Goal: Information Seeking & Learning: Find specific fact

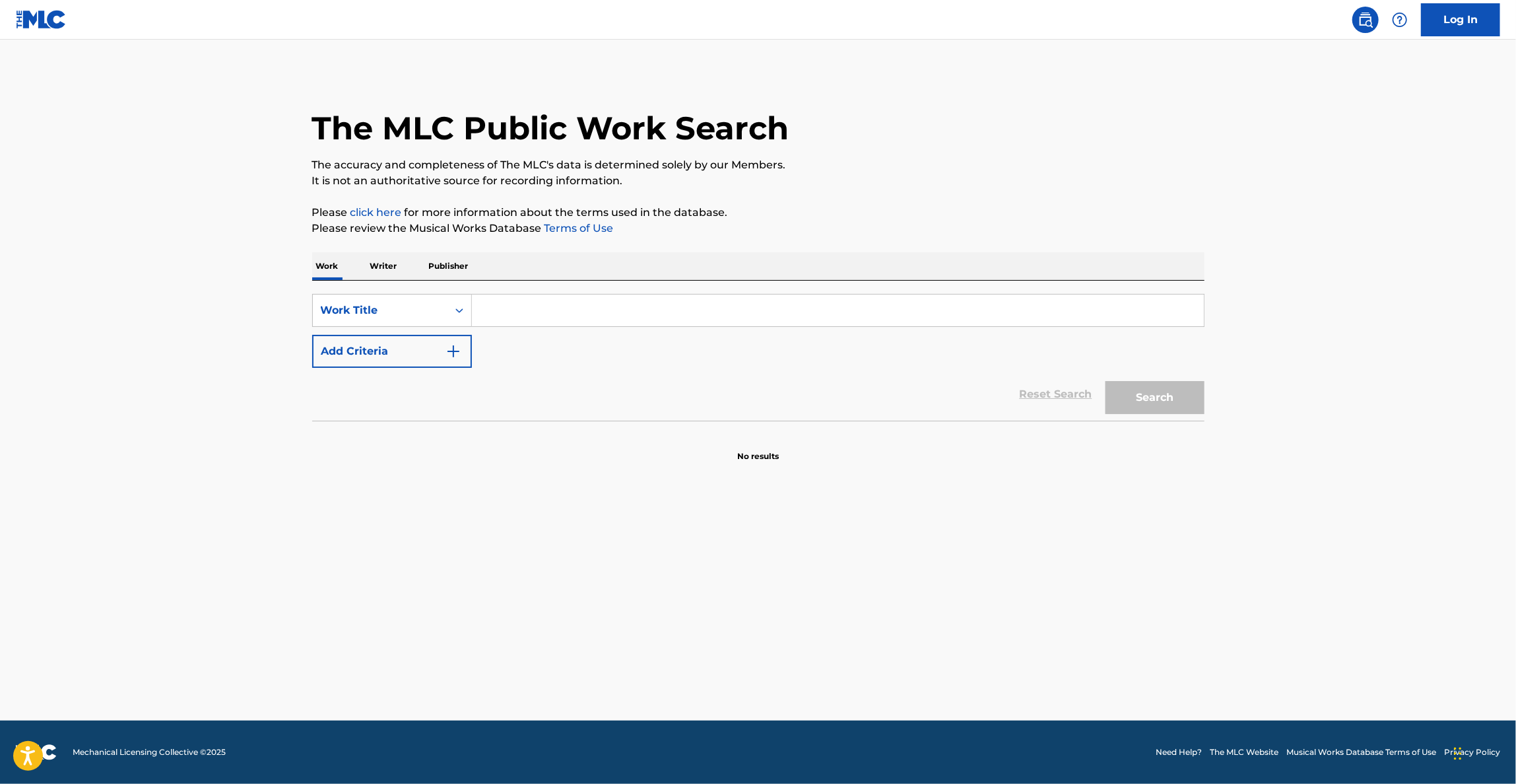
click at [1475, 13] on link "Log In" at bounding box center [1461, 20] width 80 height 33
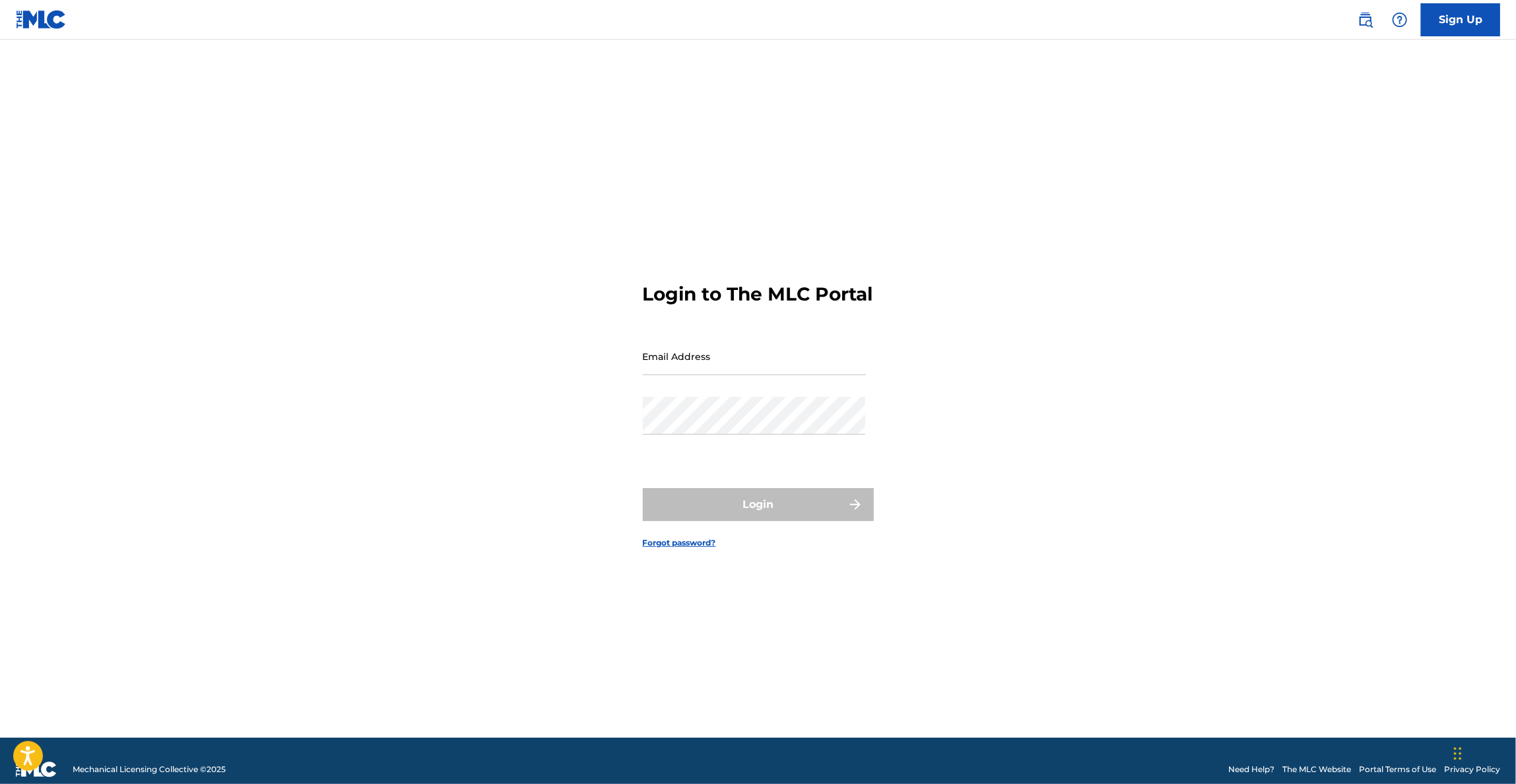
click at [731, 364] on input "Email Address" at bounding box center [754, 356] width 223 height 37
type input "[PERSON_NAME][EMAIL_ADDRESS][DOMAIN_NAME]"
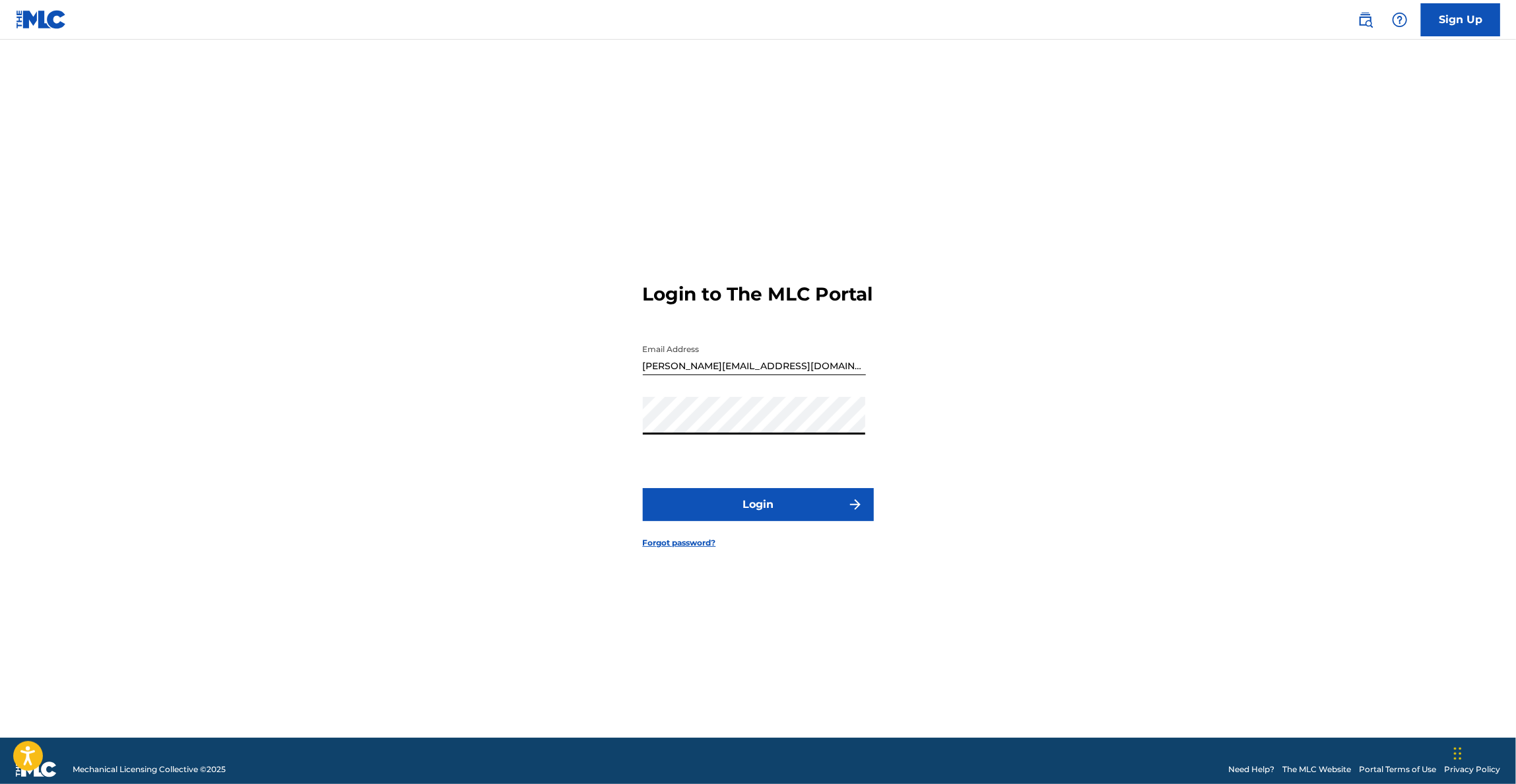
click at [643, 488] on button "Login" at bounding box center [758, 505] width 231 height 33
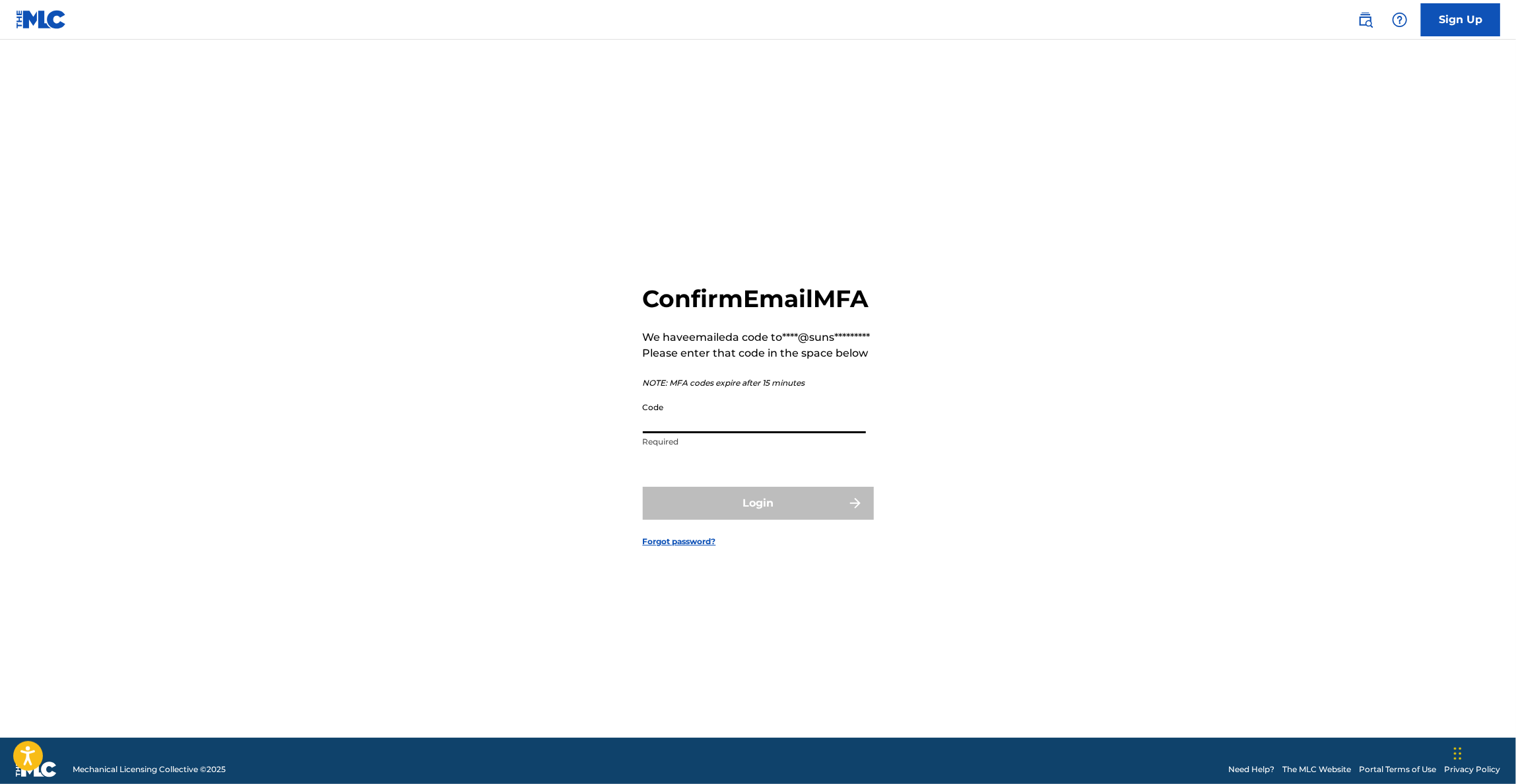
click at [686, 433] on input "Code" at bounding box center [754, 414] width 223 height 37
paste input "180884"
type input "180884"
click at [732, 520] on button "Login" at bounding box center [758, 503] width 231 height 33
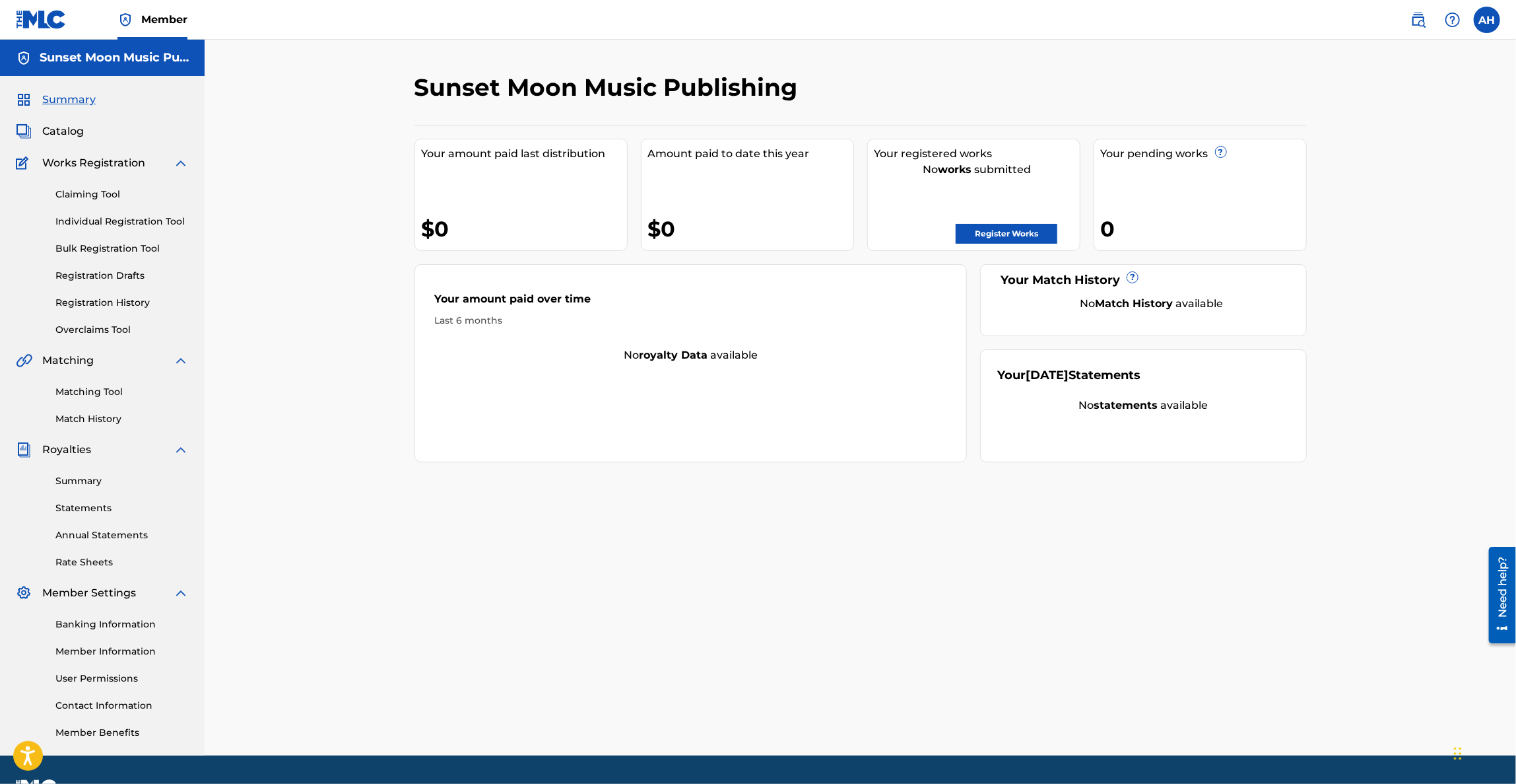
click at [106, 392] on link "Matching Tool" at bounding box center [122, 392] width 134 height 14
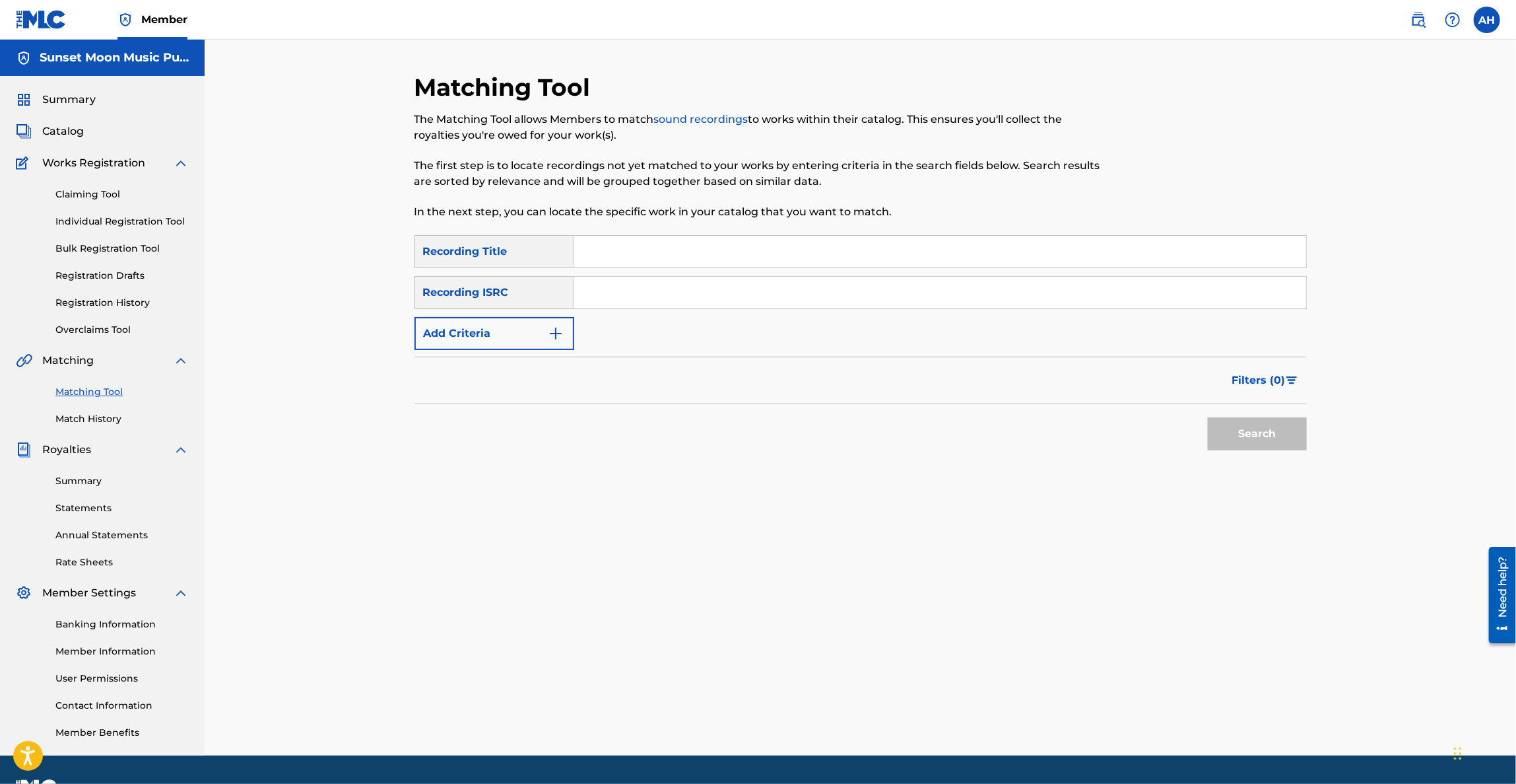
click at [650, 260] on input "Search Form" at bounding box center [940, 252] width 732 height 31
type input "video game"
click at [492, 324] on button "Add Criteria" at bounding box center [494, 334] width 160 height 33
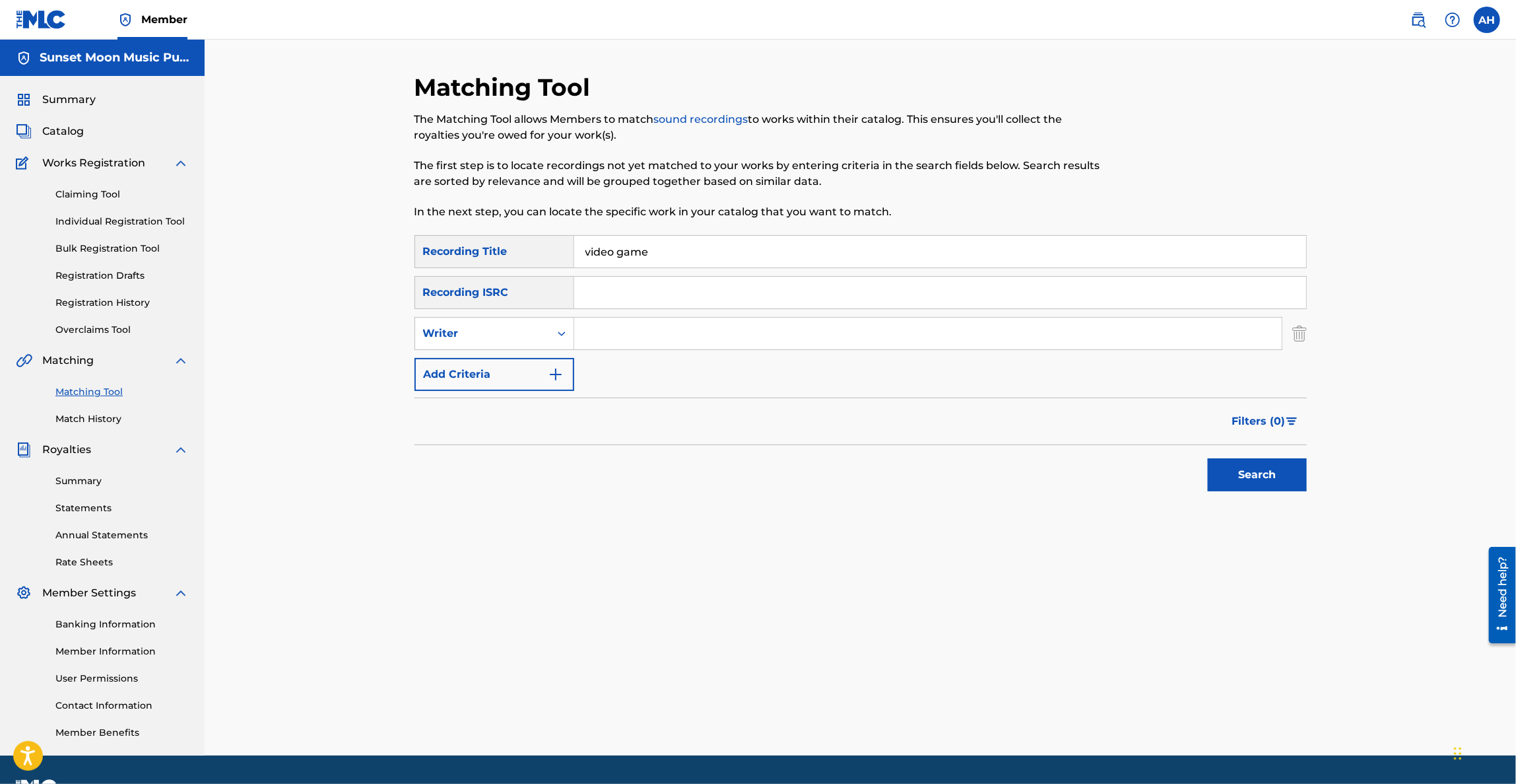
click at [1294, 421] on img "Search Form" at bounding box center [1292, 421] width 11 height 8
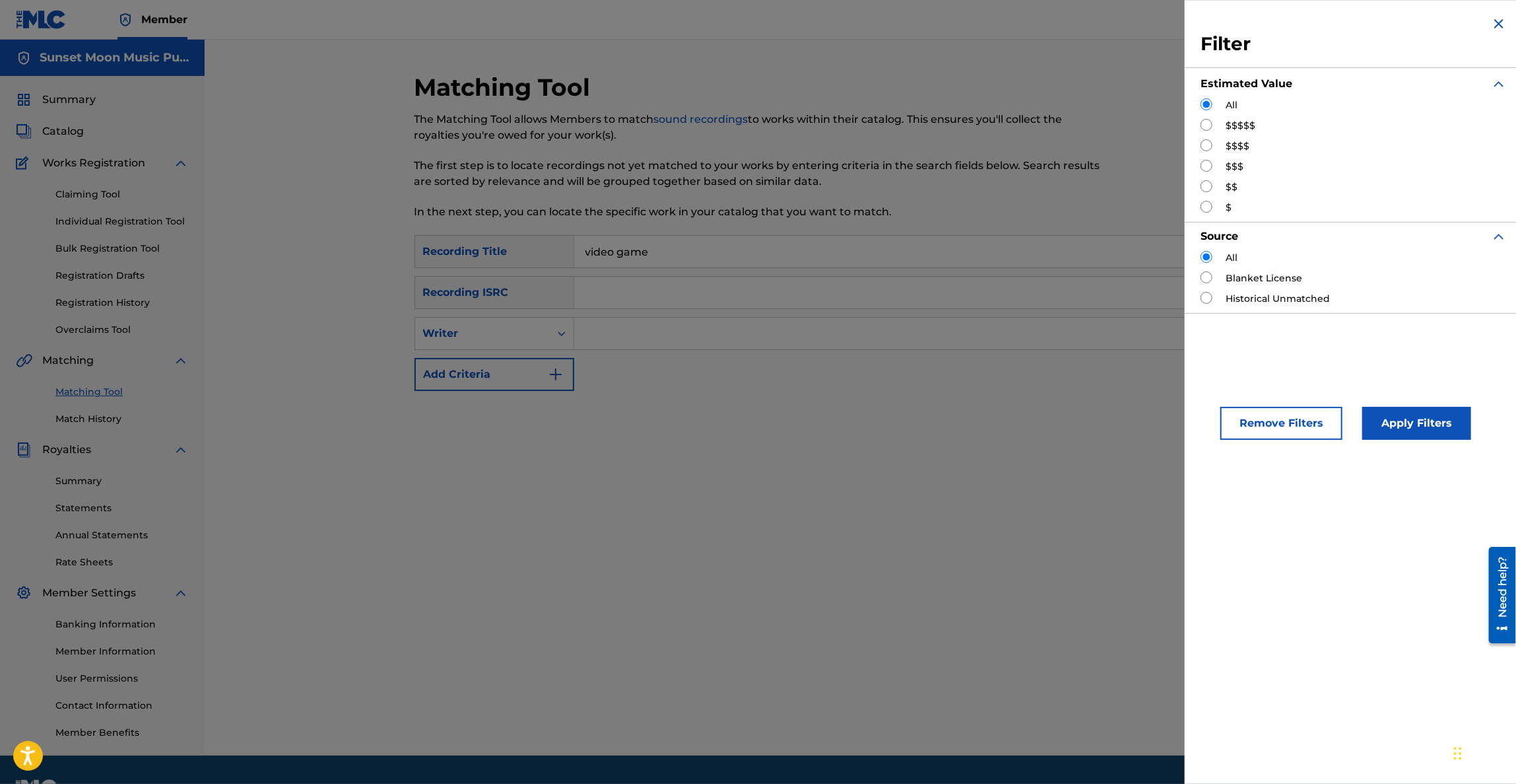
click at [1235, 115] on div "All $$$$$ $$$$ $$$ $$ $" at bounding box center [1354, 156] width 307 height 116
click at [1234, 129] on label "$$$$$" at bounding box center [1241, 126] width 29 height 14
click at [1211, 123] on input "Search Form" at bounding box center [1207, 125] width 12 height 12
radio input "true"
click at [1416, 421] on button "Apply Filters" at bounding box center [1417, 423] width 109 height 33
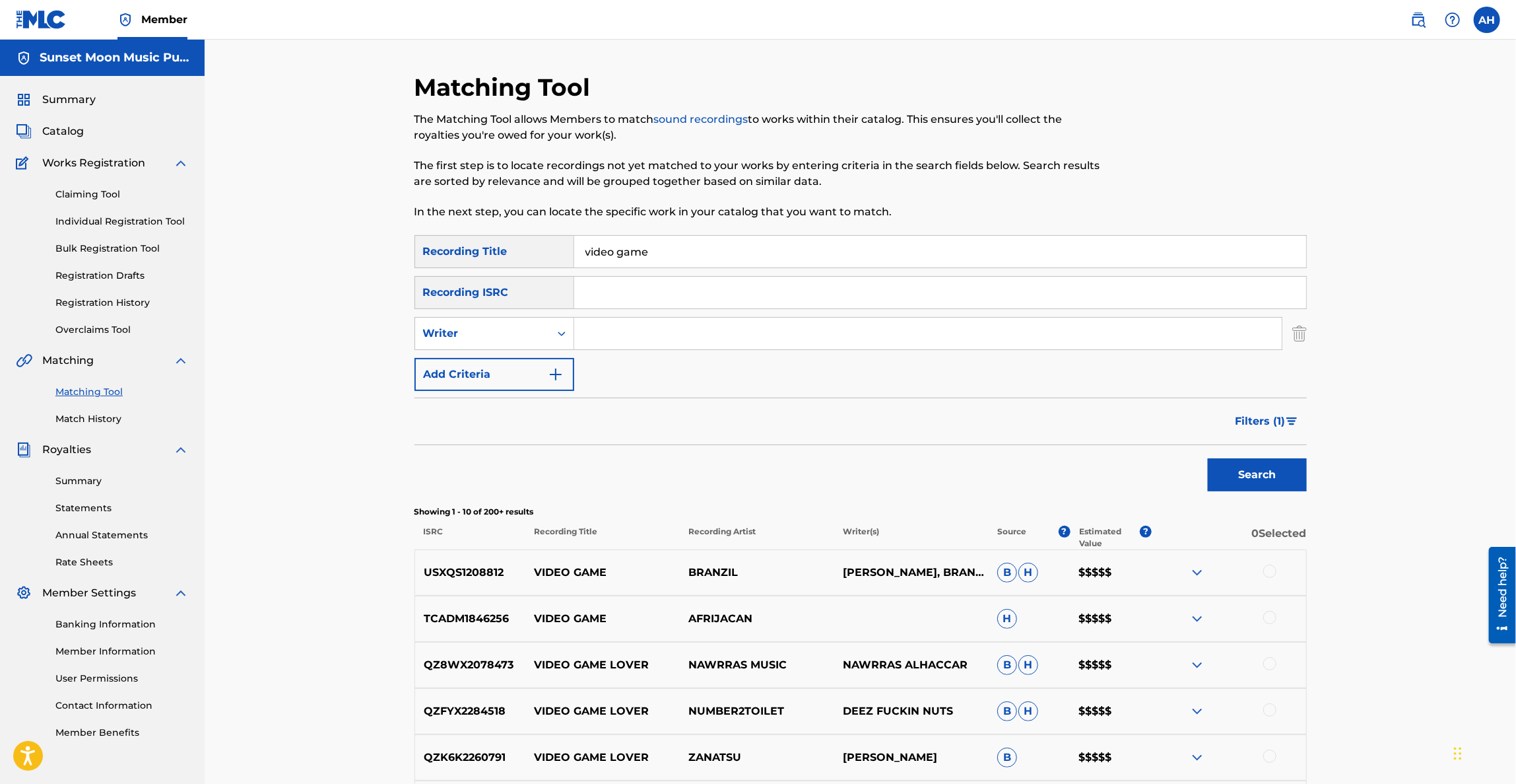
scroll to position [198, 0]
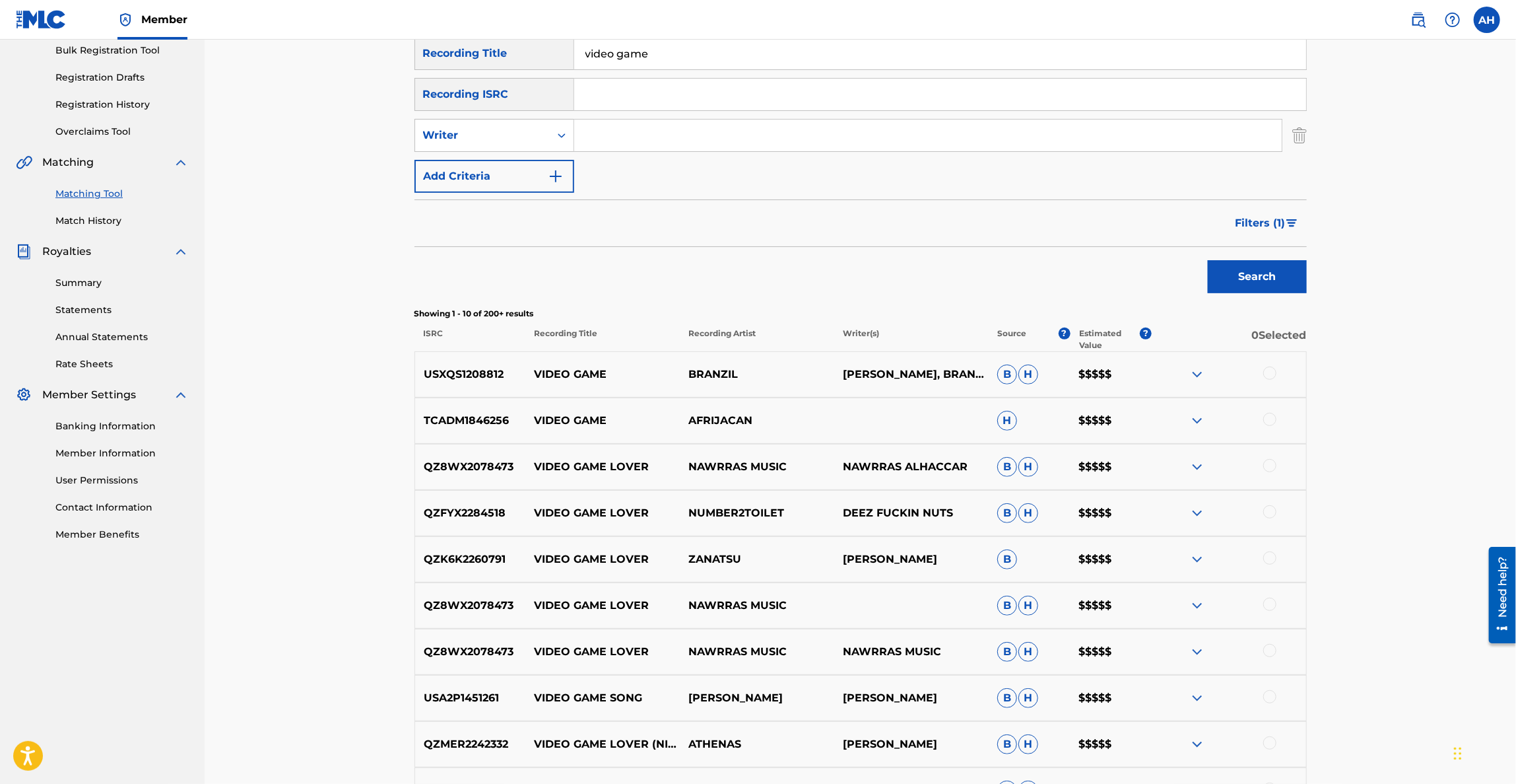
click at [863, 470] on p "NAWRRAS ALHACCAR" at bounding box center [911, 467] width 154 height 16
copy p "NAWRRAS ALHACCAR"
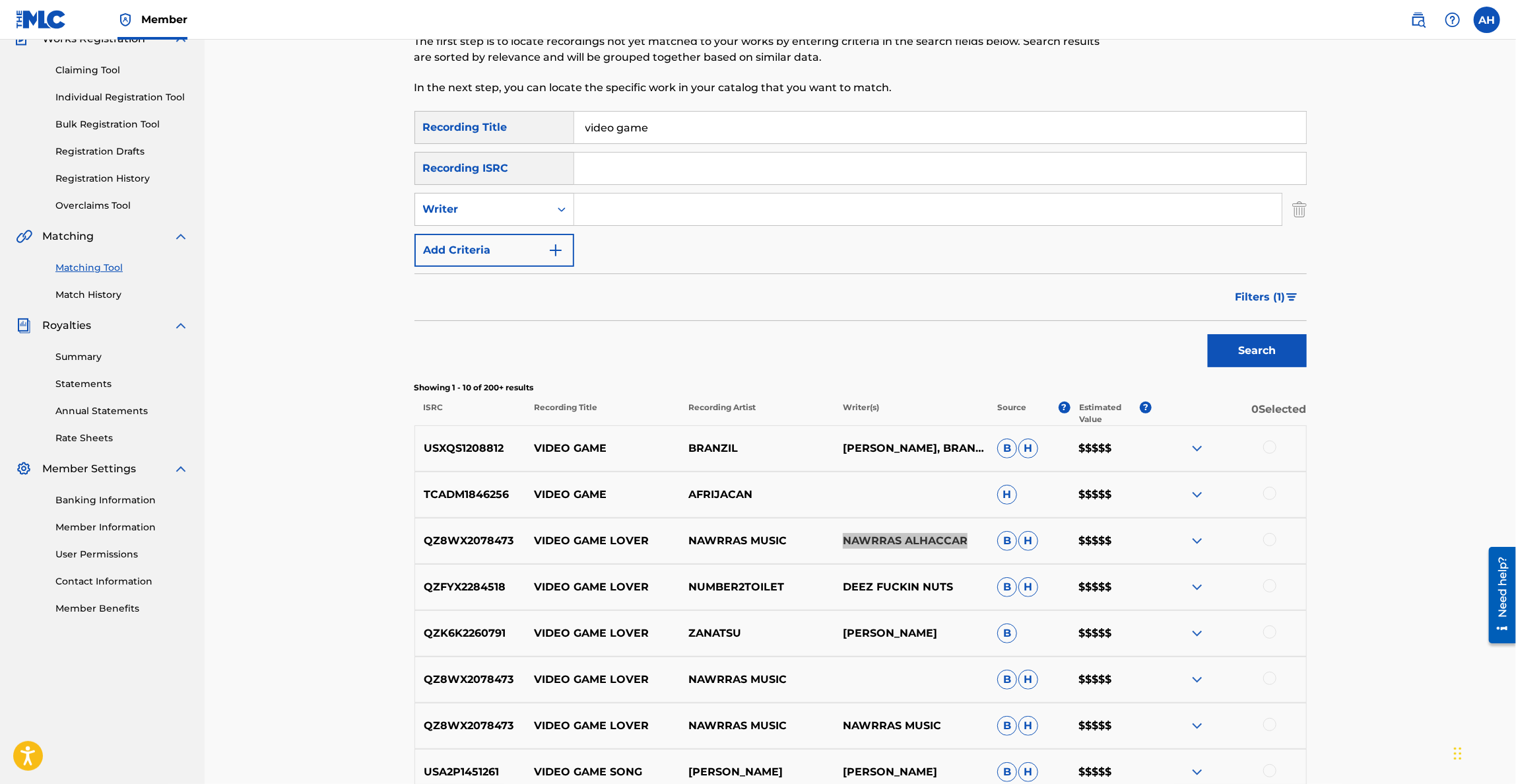
scroll to position [0, 0]
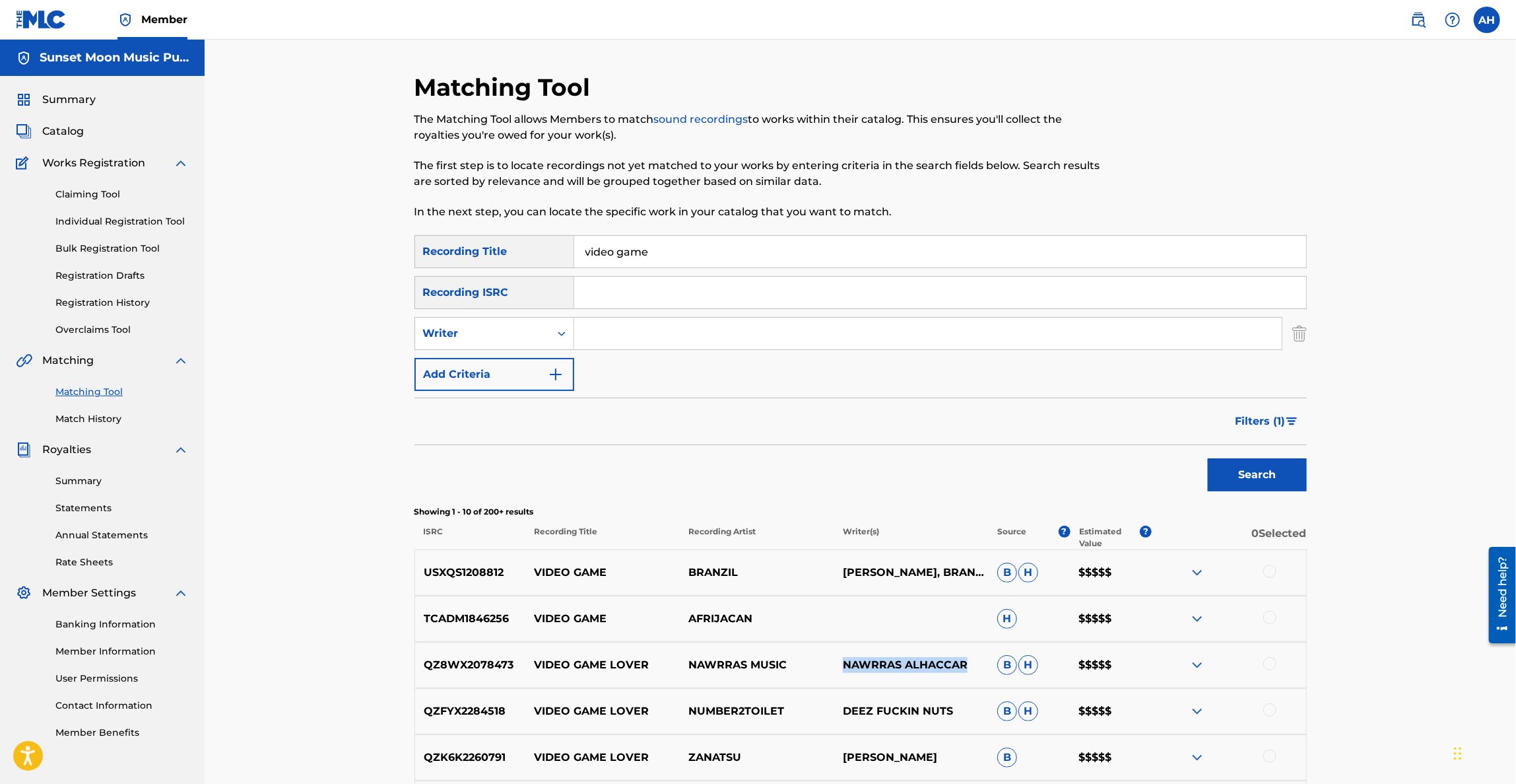
click at [644, 260] on input "video game" at bounding box center [940, 252] width 732 height 31
click at [643, 259] on input "video game" at bounding box center [940, 252] width 732 height 31
click at [641, 259] on input "video game" at bounding box center [940, 252] width 732 height 31
type input "soundtrack"
click at [1208, 458] on button "Search" at bounding box center [1258, 475] width 99 height 33
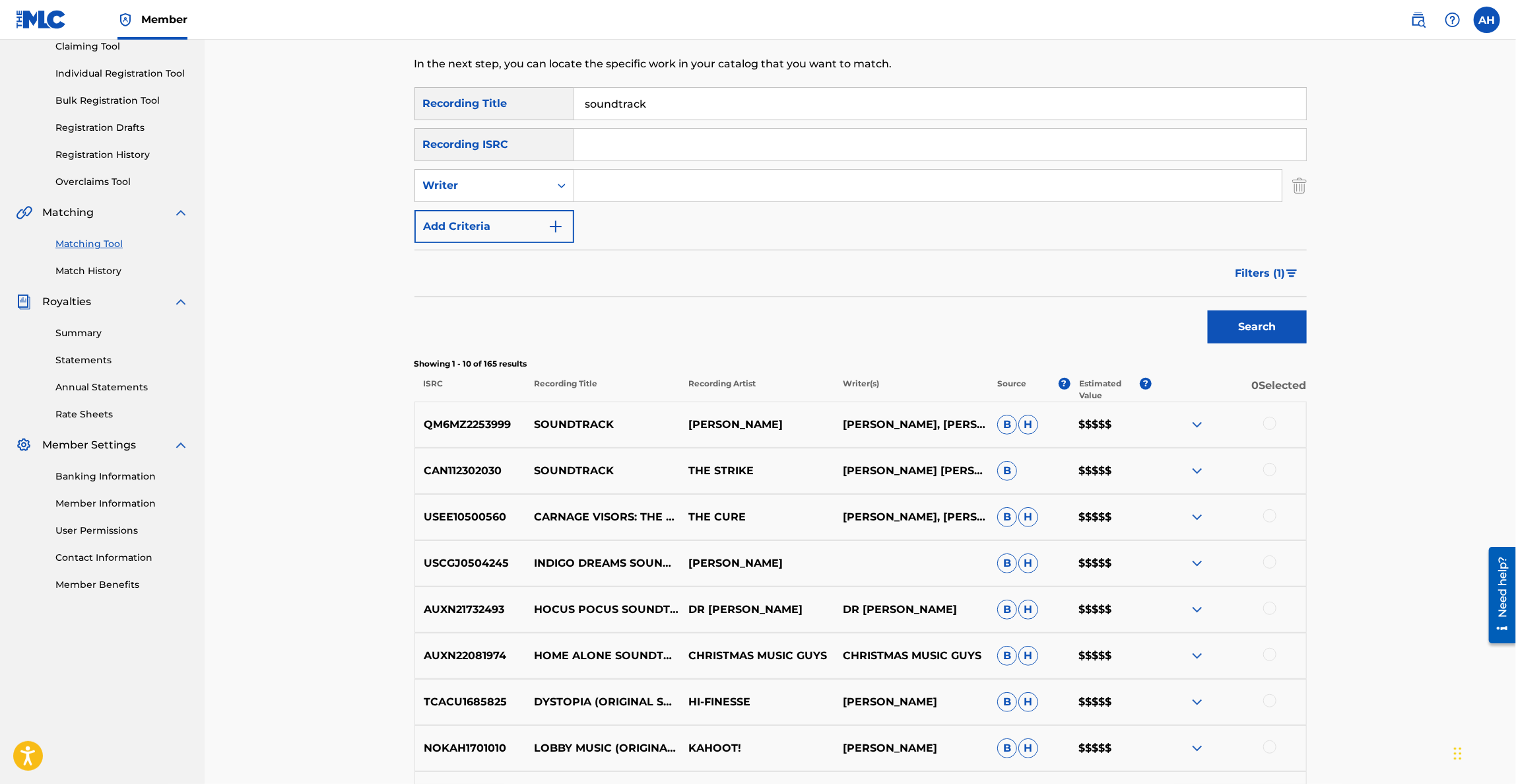
scroll to position [198, 0]
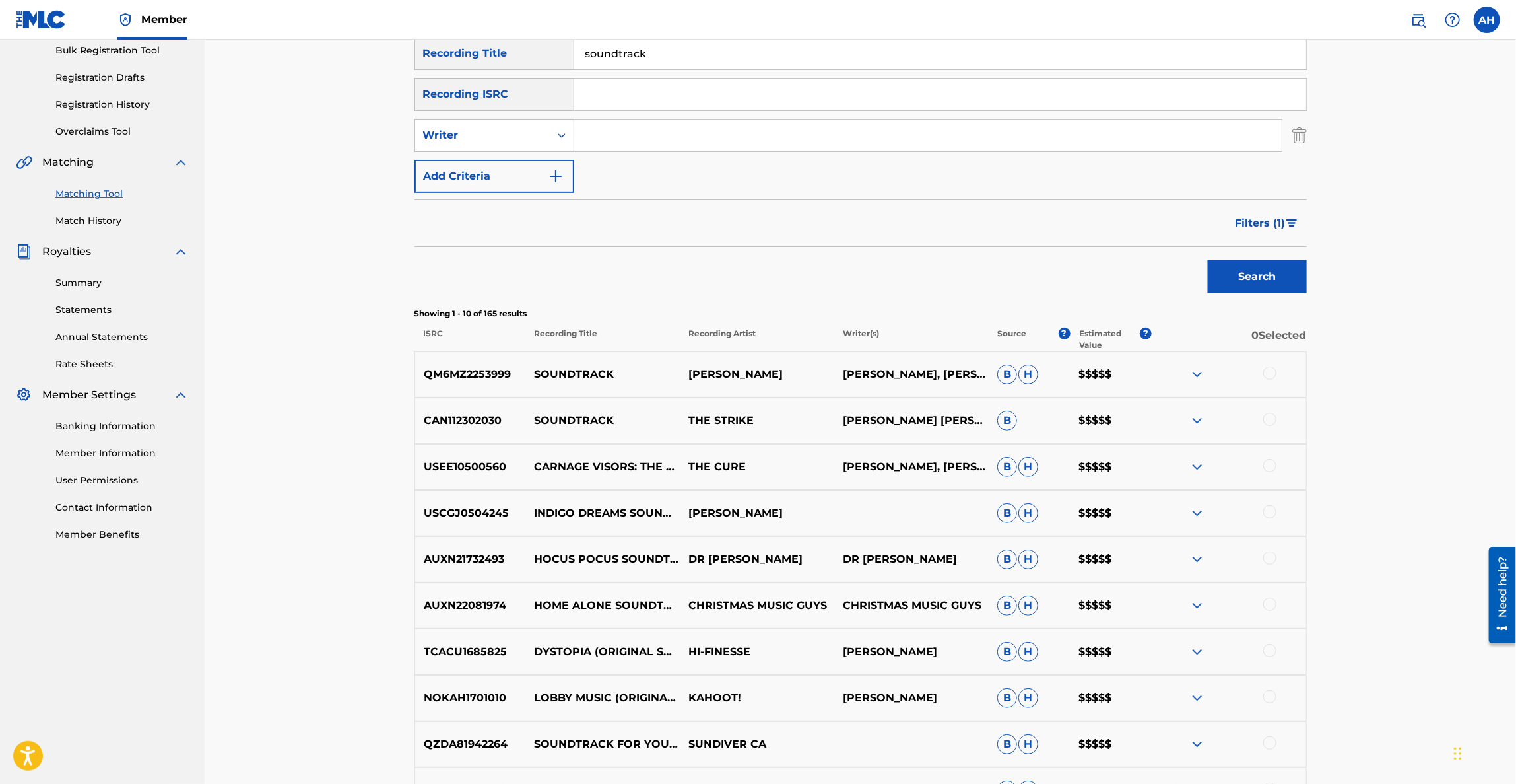
click at [627, 61] on input "soundtrack" at bounding box center [940, 53] width 732 height 31
click at [626, 61] on input "soundtrack" at bounding box center [940, 53] width 732 height 31
drag, startPoint x: 486, startPoint y: 40, endPoint x: 467, endPoint y: 55, distance: 24.2
click at [480, 61] on div "Recording Title" at bounding box center [494, 54] width 160 height 33
click at [466, 55] on div "Recording Title" at bounding box center [494, 54] width 160 height 33
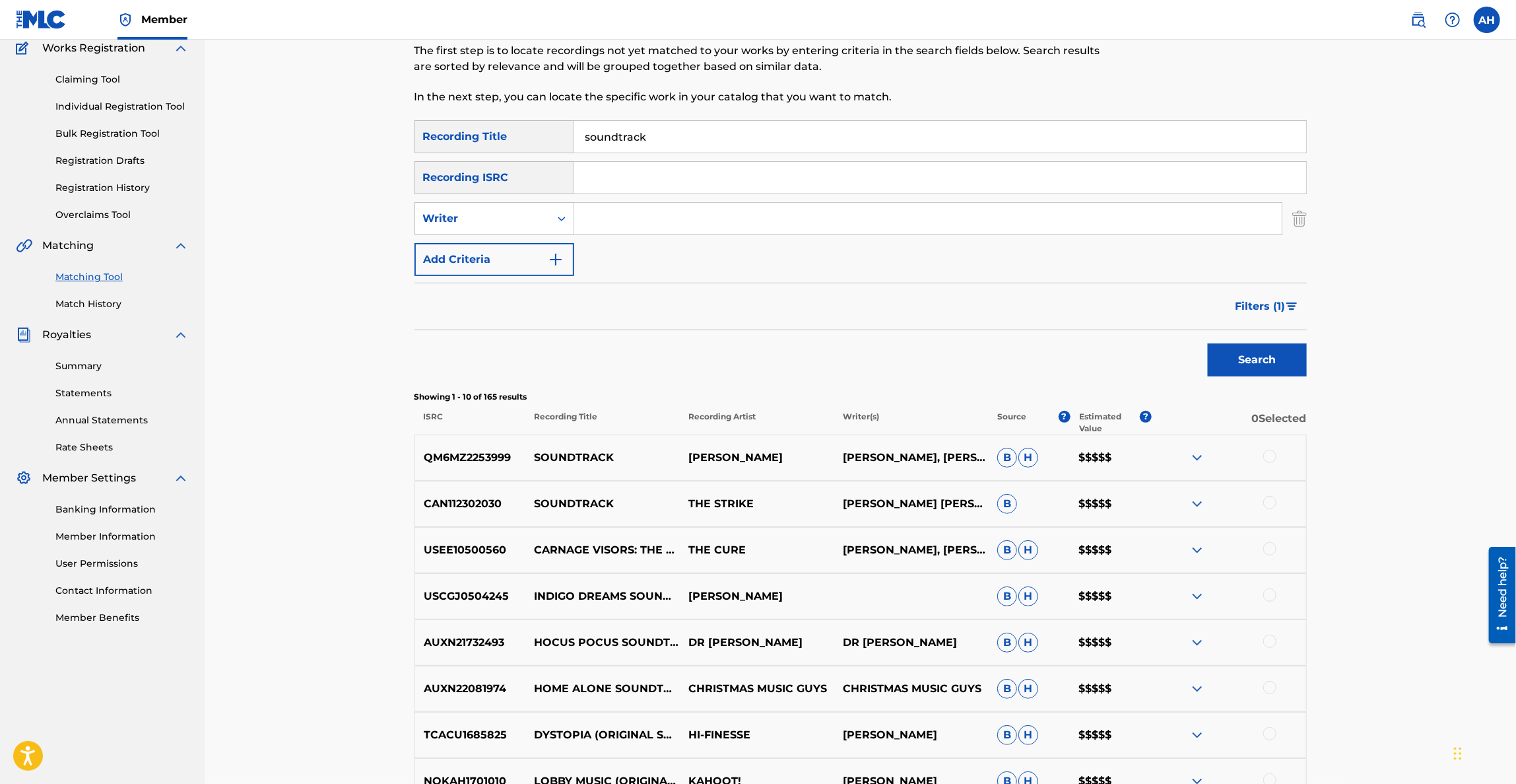
scroll to position [99, 0]
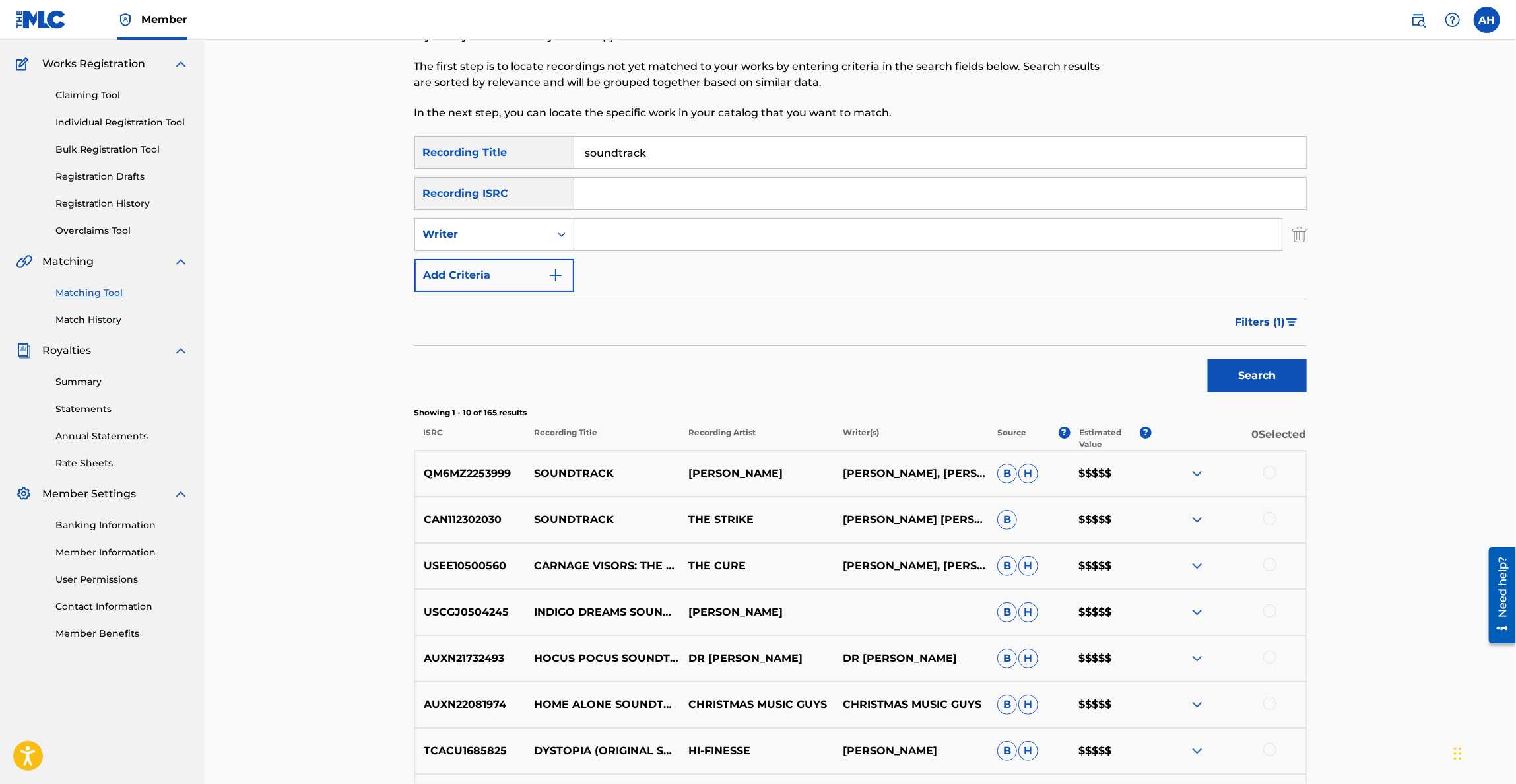
click at [611, 158] on input "soundtrack" at bounding box center [940, 152] width 732 height 31
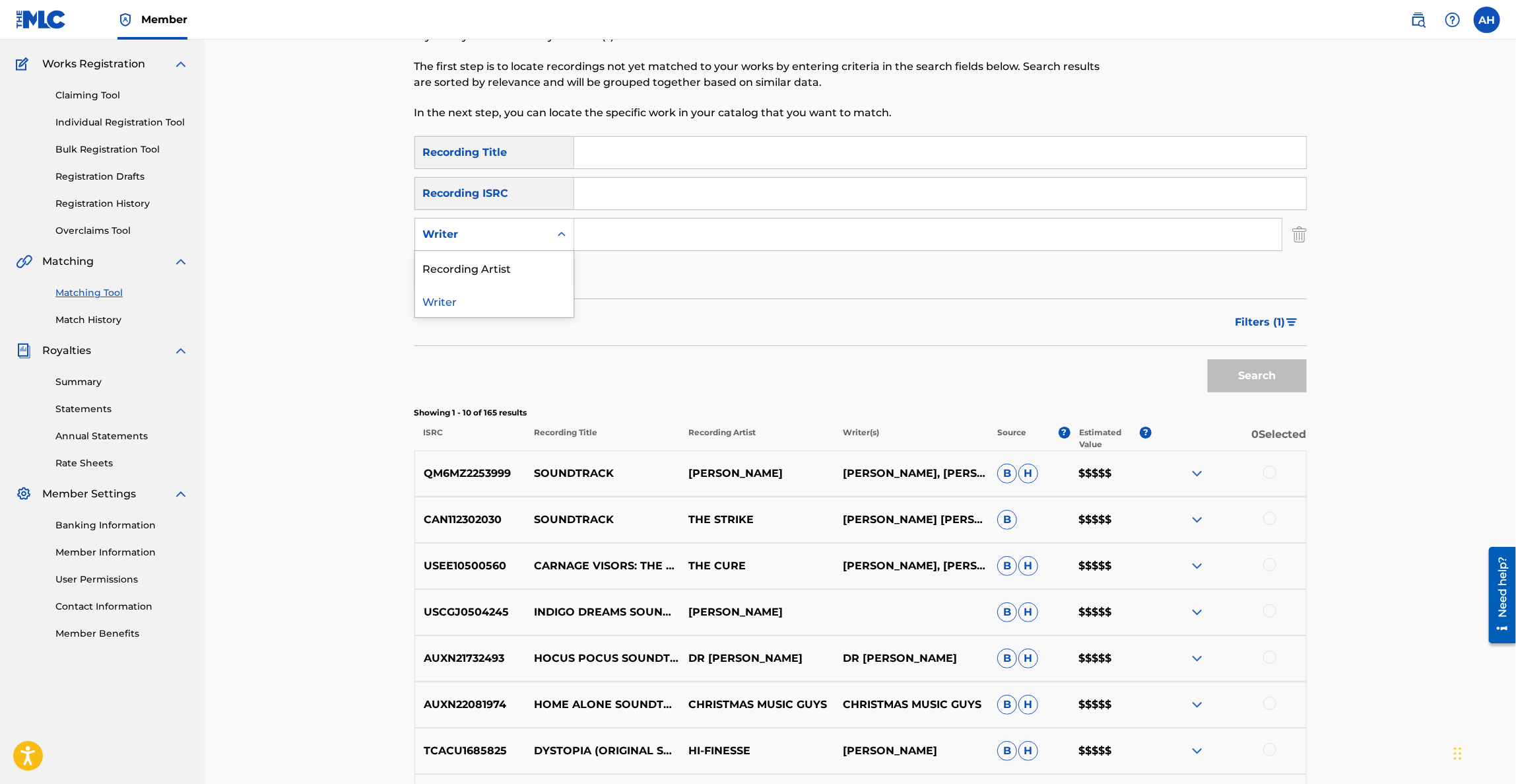
click at [524, 234] on div "Writer" at bounding box center [482, 234] width 119 height 16
click at [512, 261] on div "Recording Artist" at bounding box center [494, 267] width 158 height 33
click at [633, 244] on input "Search Form" at bounding box center [928, 234] width 707 height 31
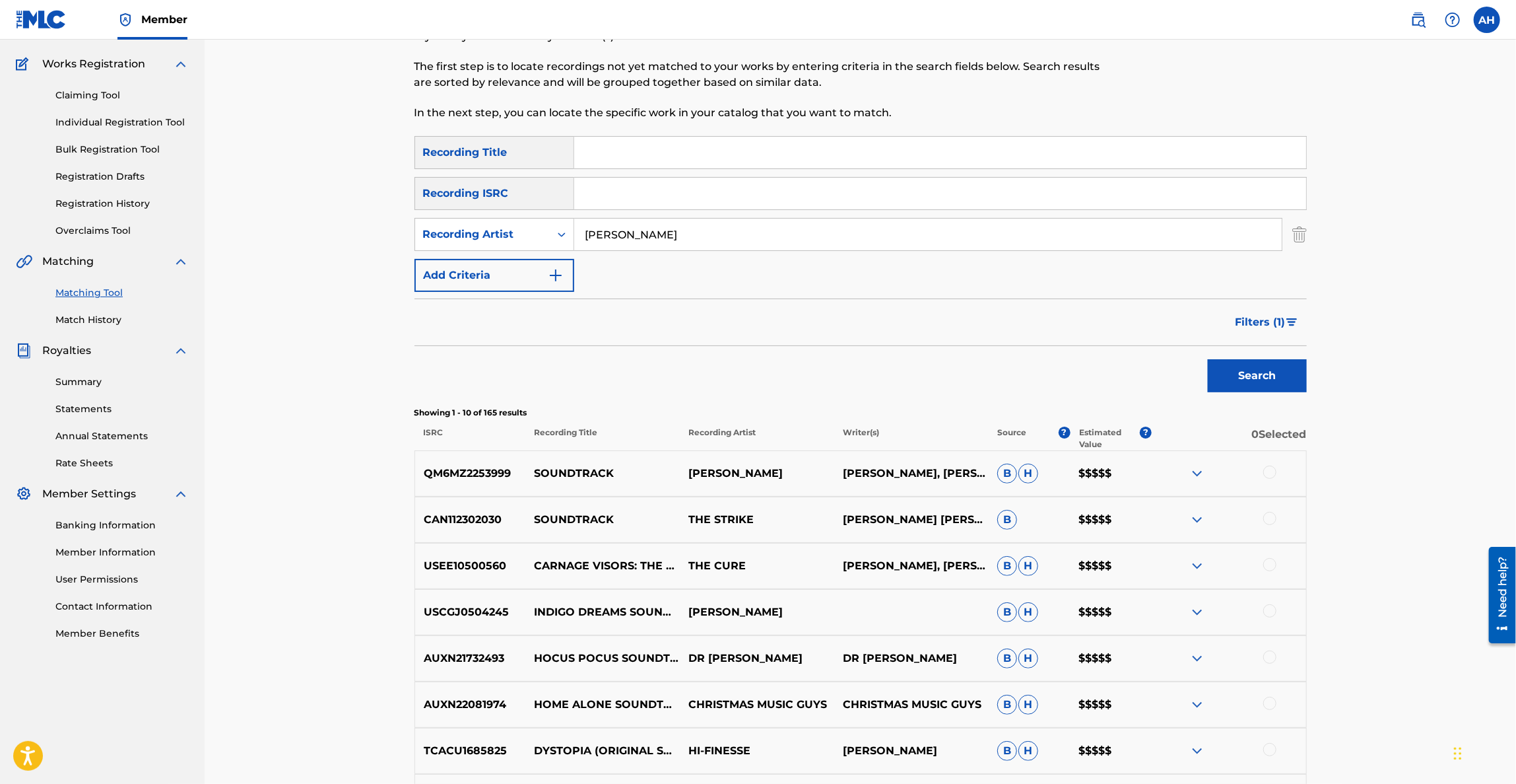
click at [1208, 360] on button "Search" at bounding box center [1258, 376] width 99 height 33
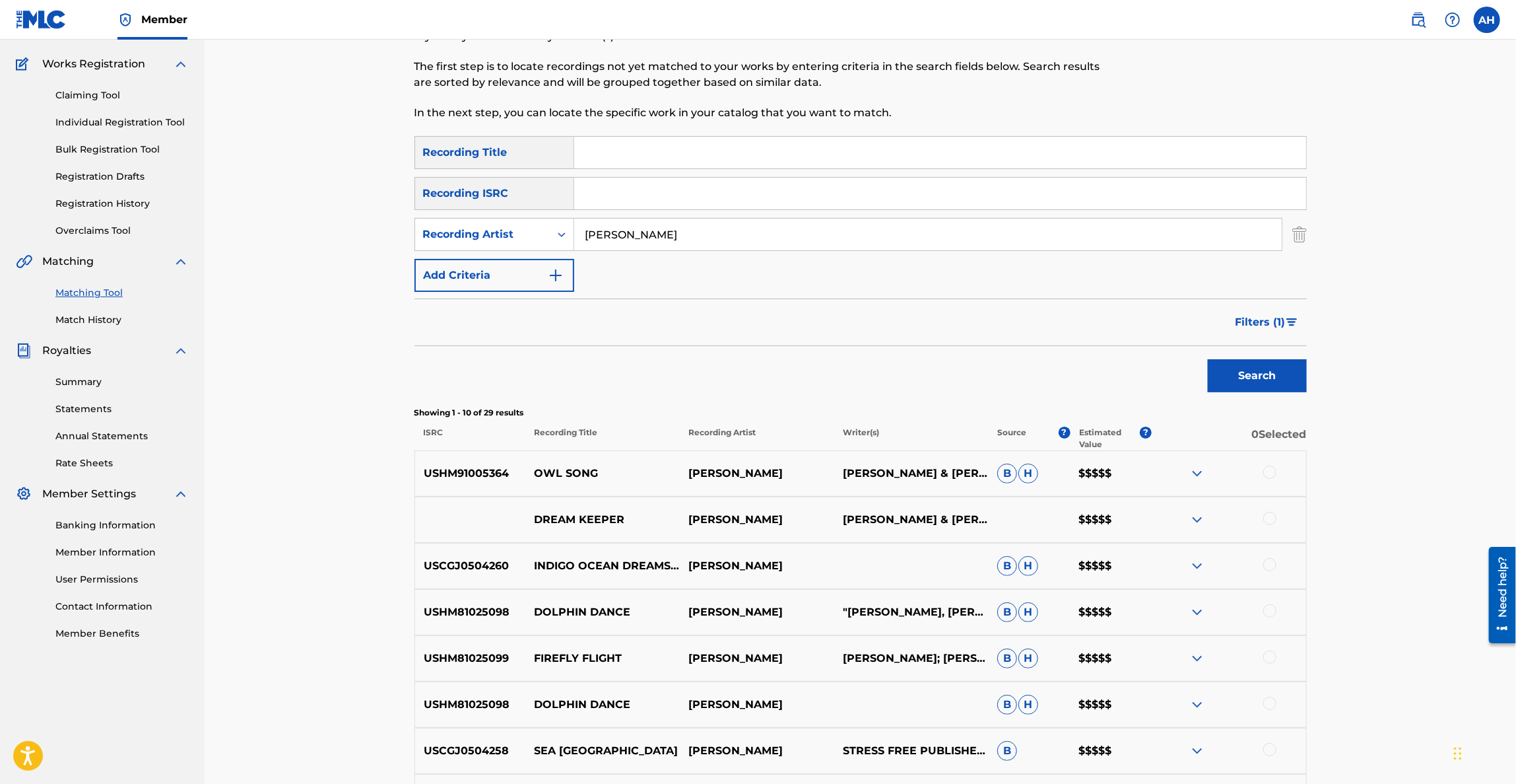
click at [896, 483] on div "USHM91005364 OWL SONG [PERSON_NAME] [PERSON_NAME] & [PERSON_NAME] "TAHO" [PERSO…" at bounding box center [861, 473] width 892 height 46
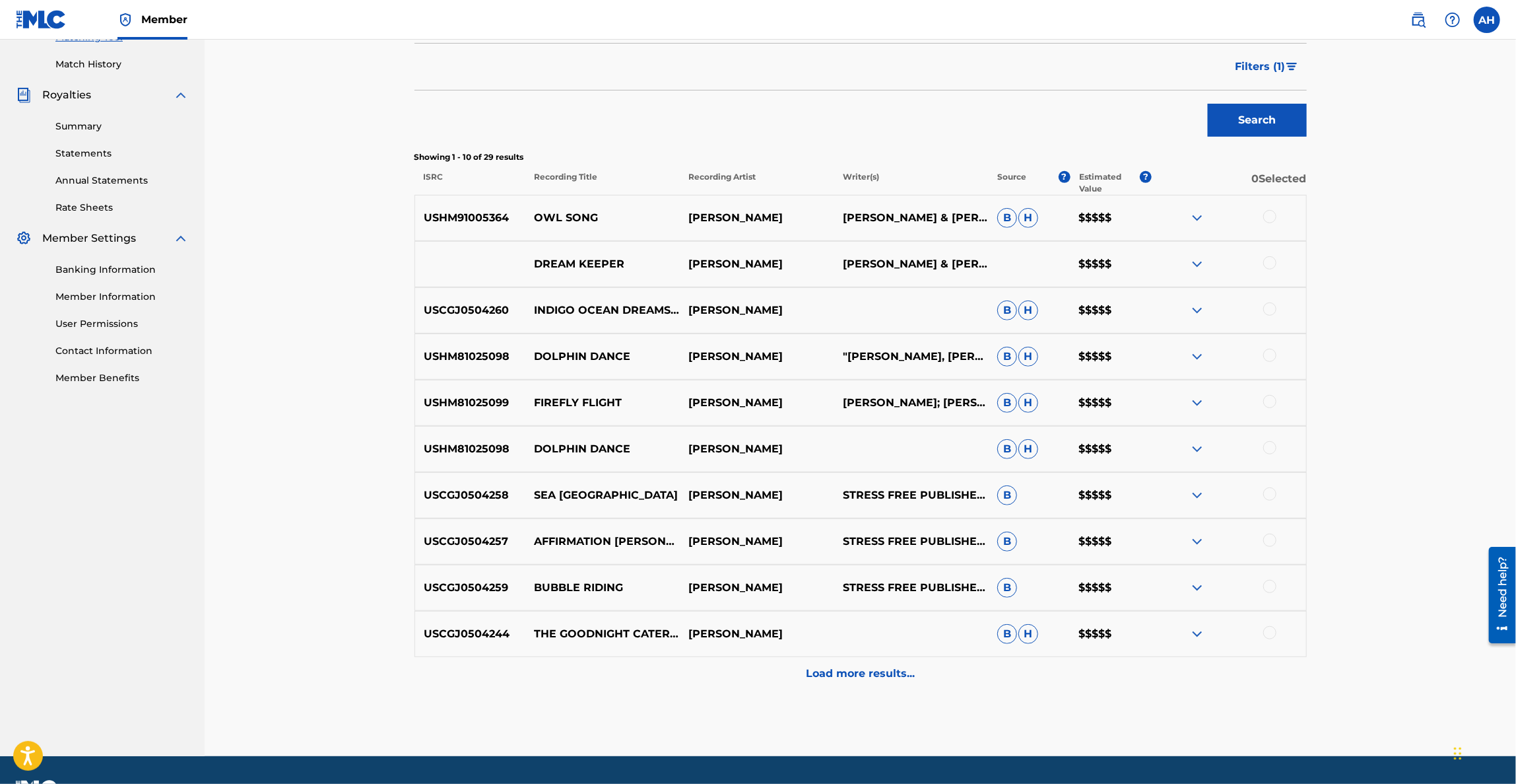
scroll to position [389, 0]
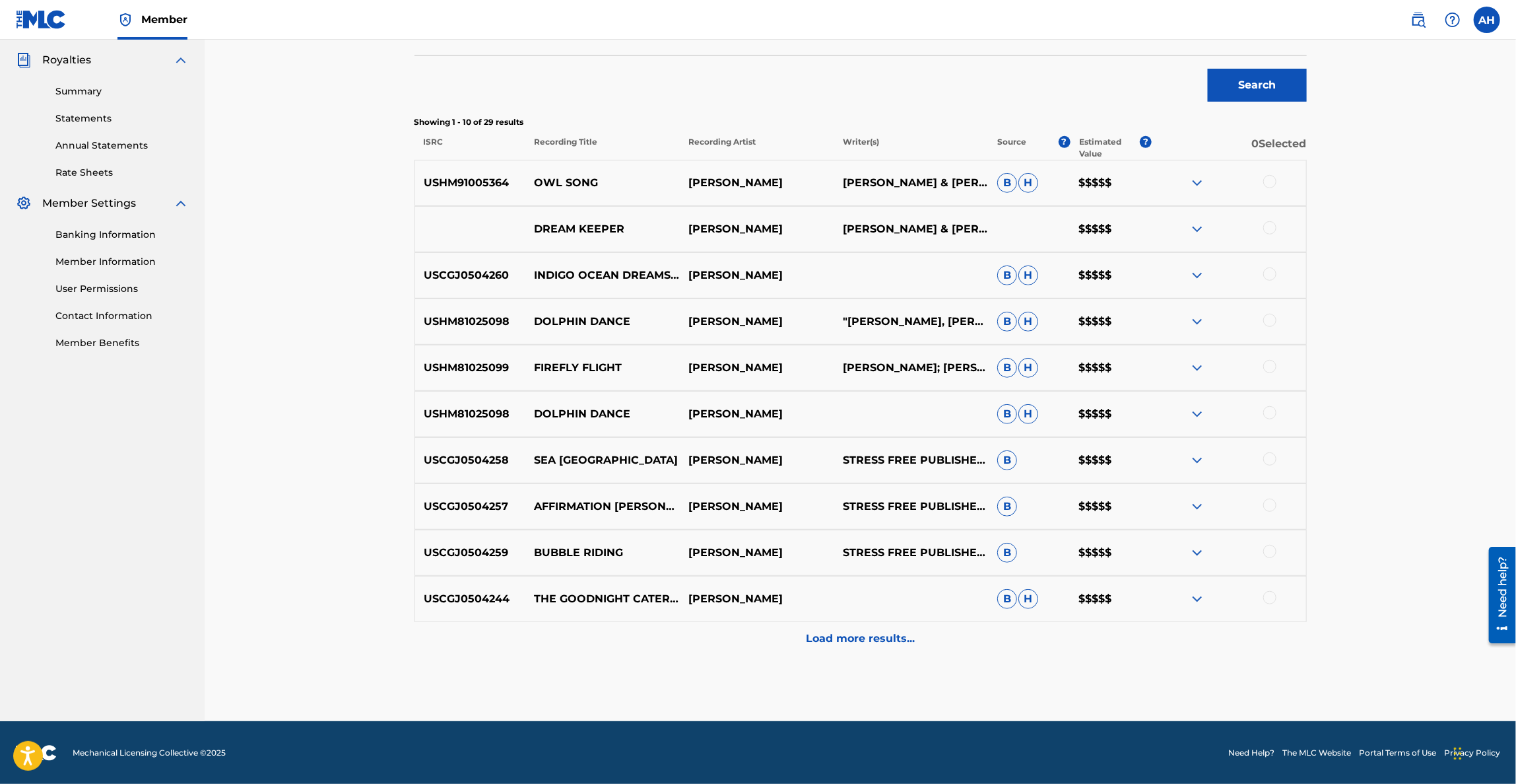
click at [890, 644] on p "Load more results..." at bounding box center [860, 639] width 109 height 16
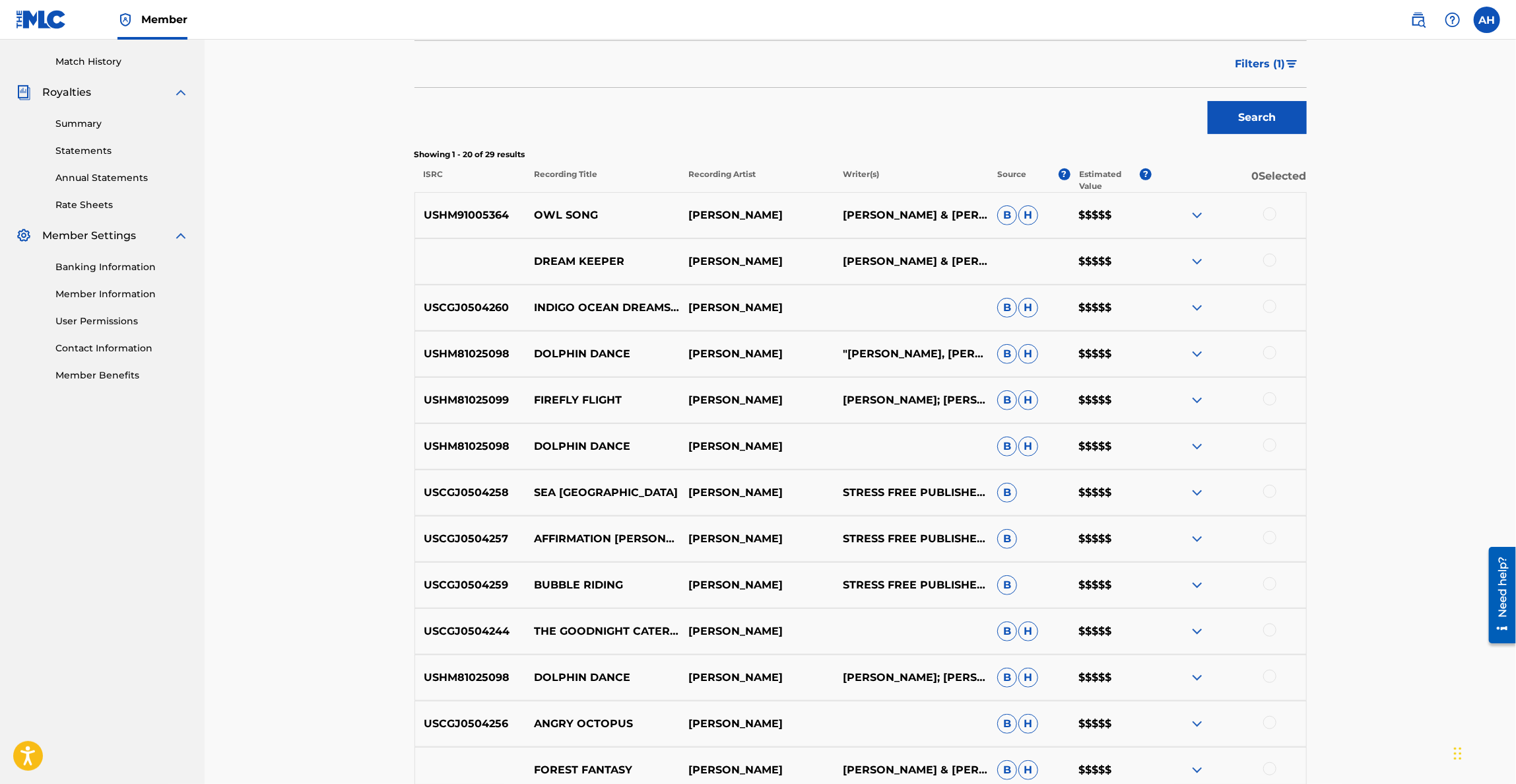
scroll to position [357, 0]
drag, startPoint x: 911, startPoint y: 206, endPoint x: 932, endPoint y: 220, distance: 25.2
click at [932, 220] on p "[PERSON_NAME] & [PERSON_NAME] "TAHO" JACOPIN" at bounding box center [911, 216] width 154 height 16
copy p "[PERSON_NAME] "TAHO" JACOPIN"
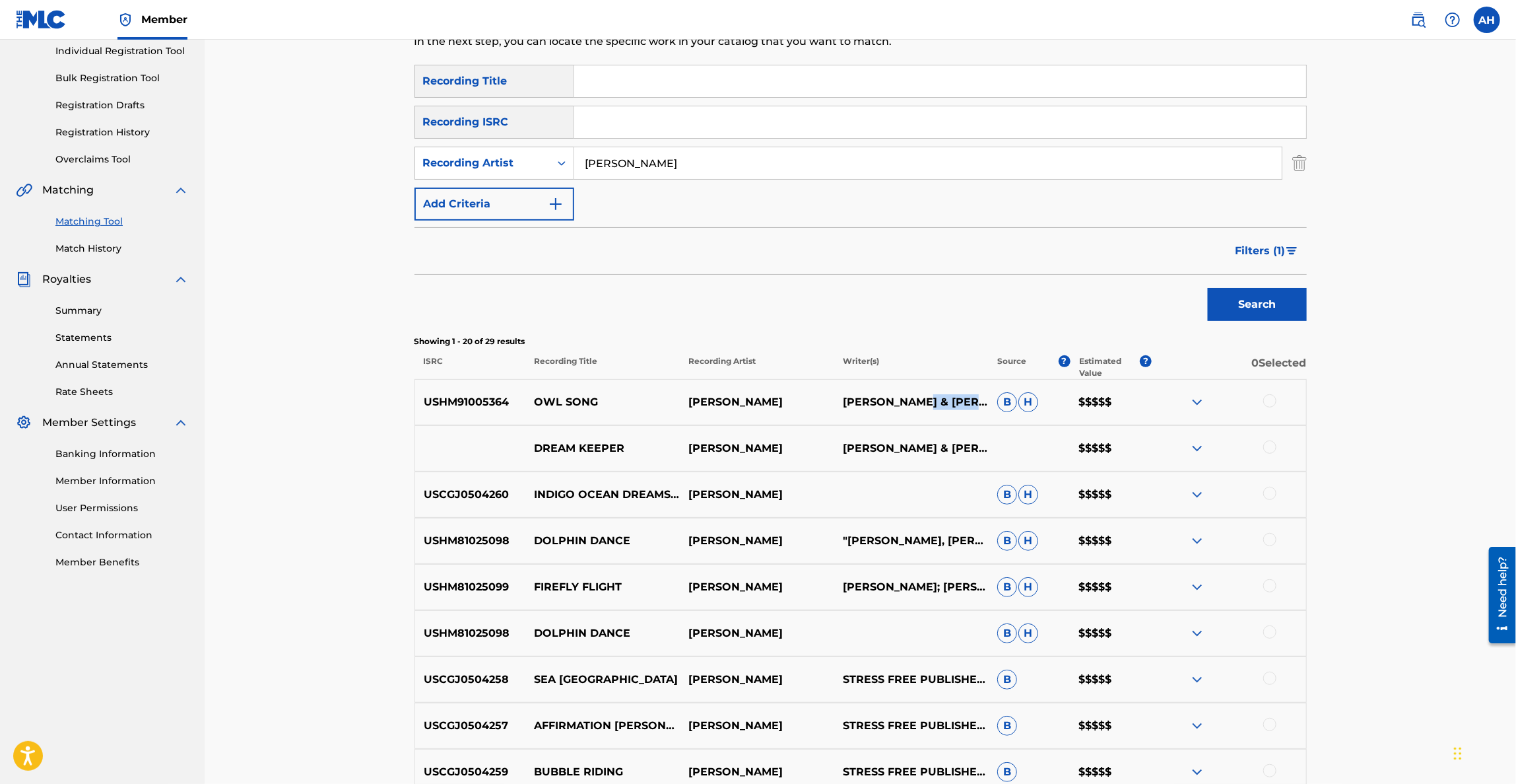
scroll to position [0, 0]
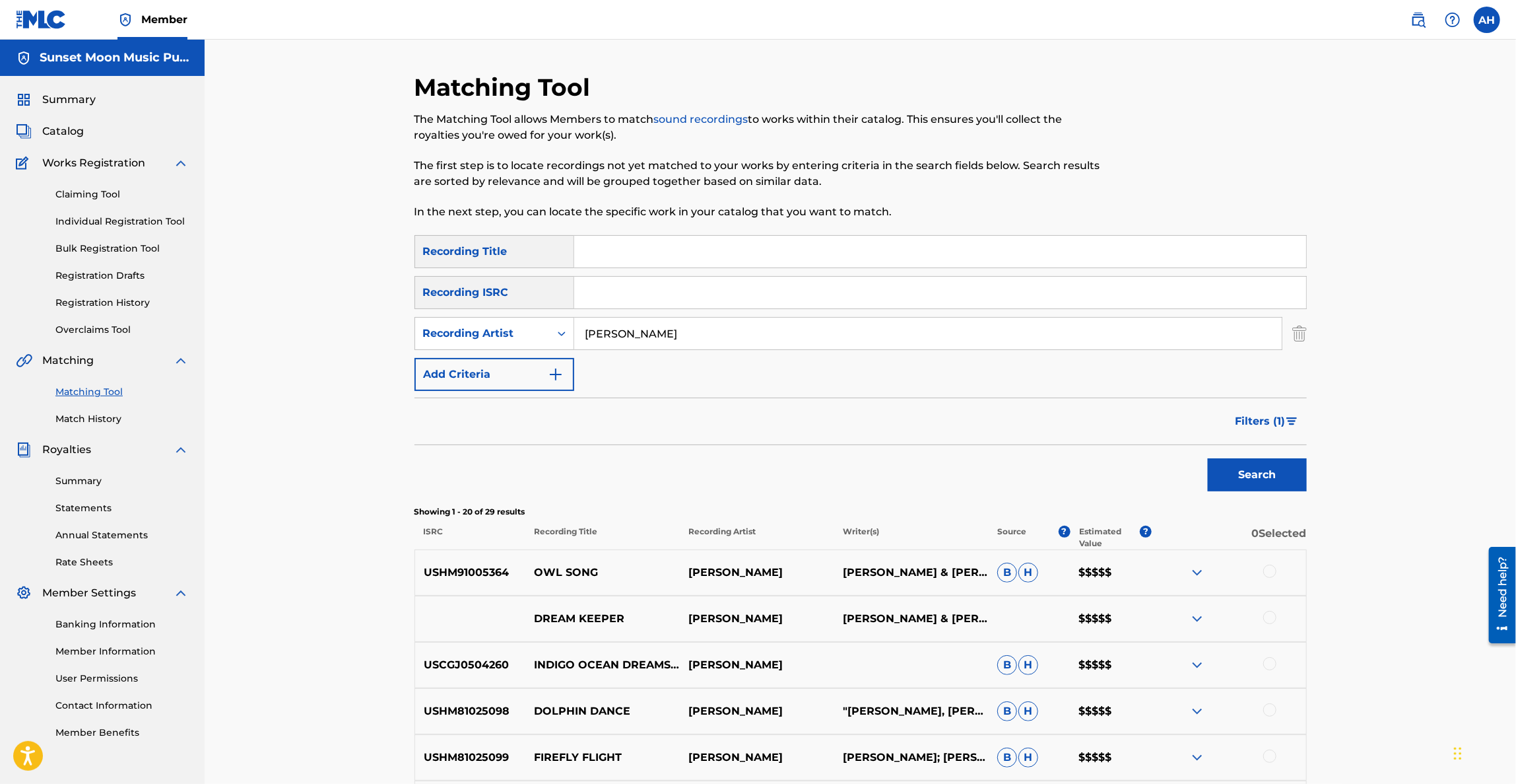
click at [649, 339] on input "[PERSON_NAME]" at bounding box center [928, 333] width 707 height 31
type input "greenred"
click at [1208, 458] on button "Search" at bounding box center [1258, 475] width 99 height 33
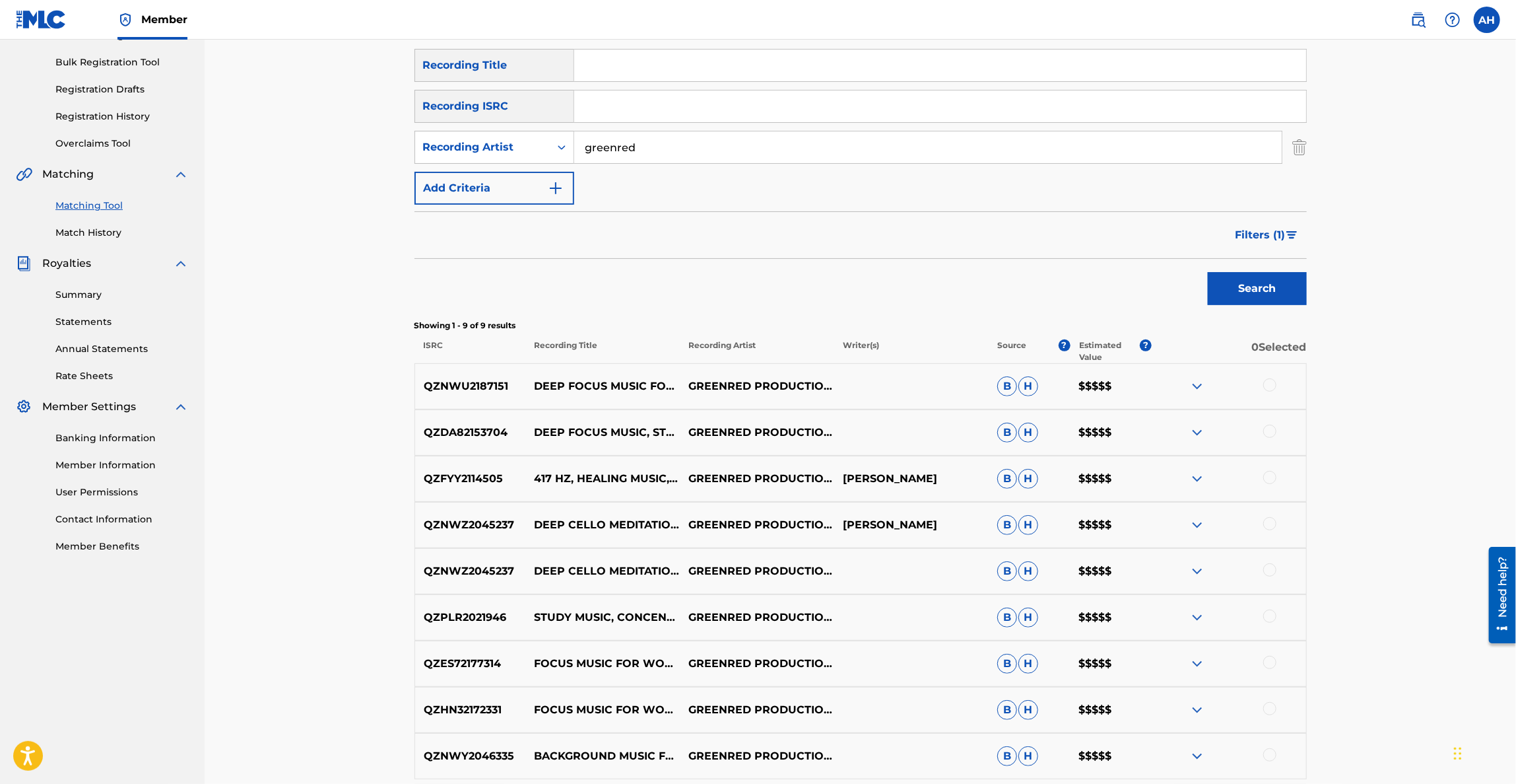
scroll to position [198, 0]
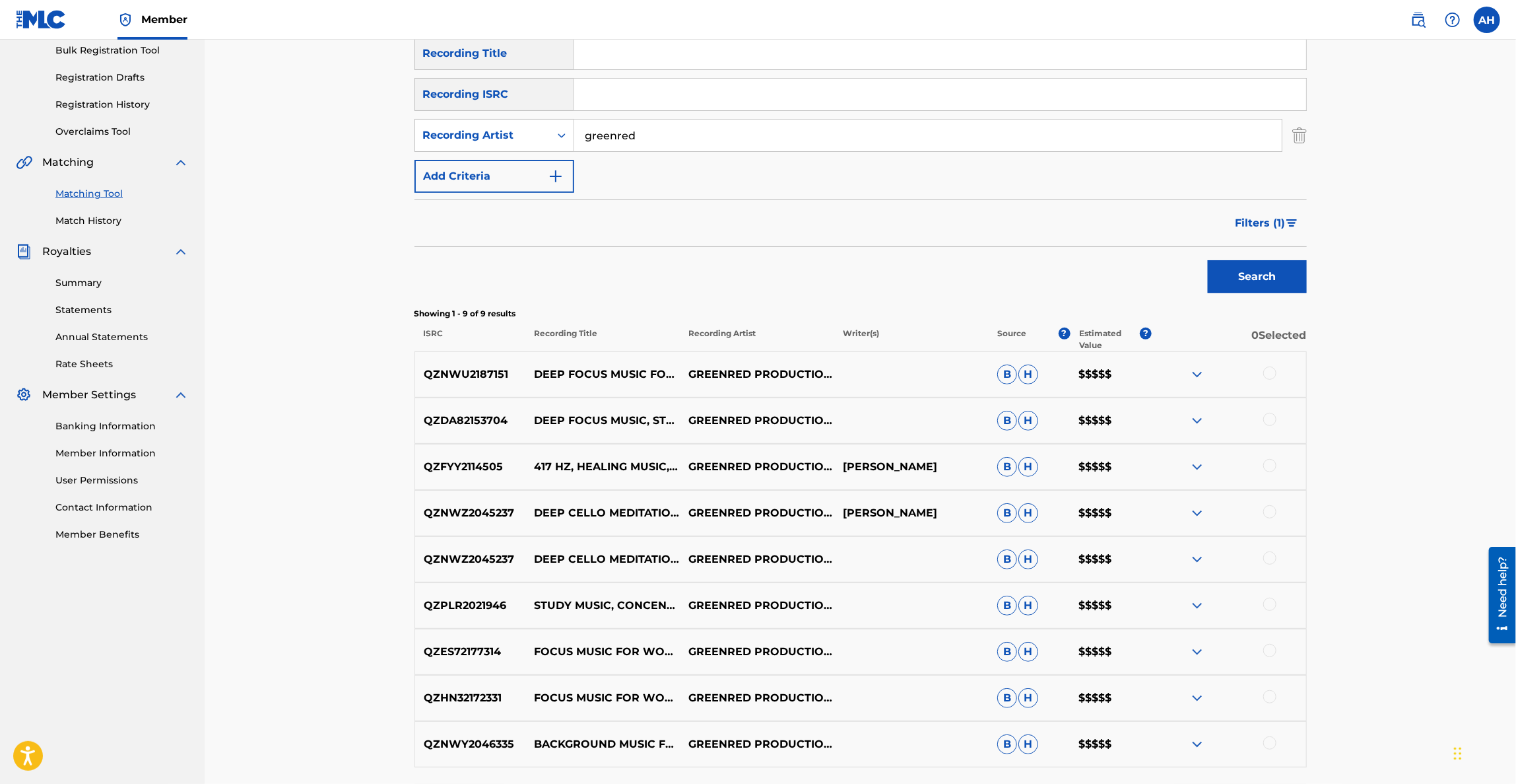
click at [856, 468] on p "[PERSON_NAME]" at bounding box center [911, 467] width 154 height 16
click at [856, 469] on p "[PERSON_NAME]" at bounding box center [911, 467] width 154 height 16
click at [946, 463] on p "[PERSON_NAME]" at bounding box center [911, 467] width 154 height 16
copy p "[PERSON_NAME]"
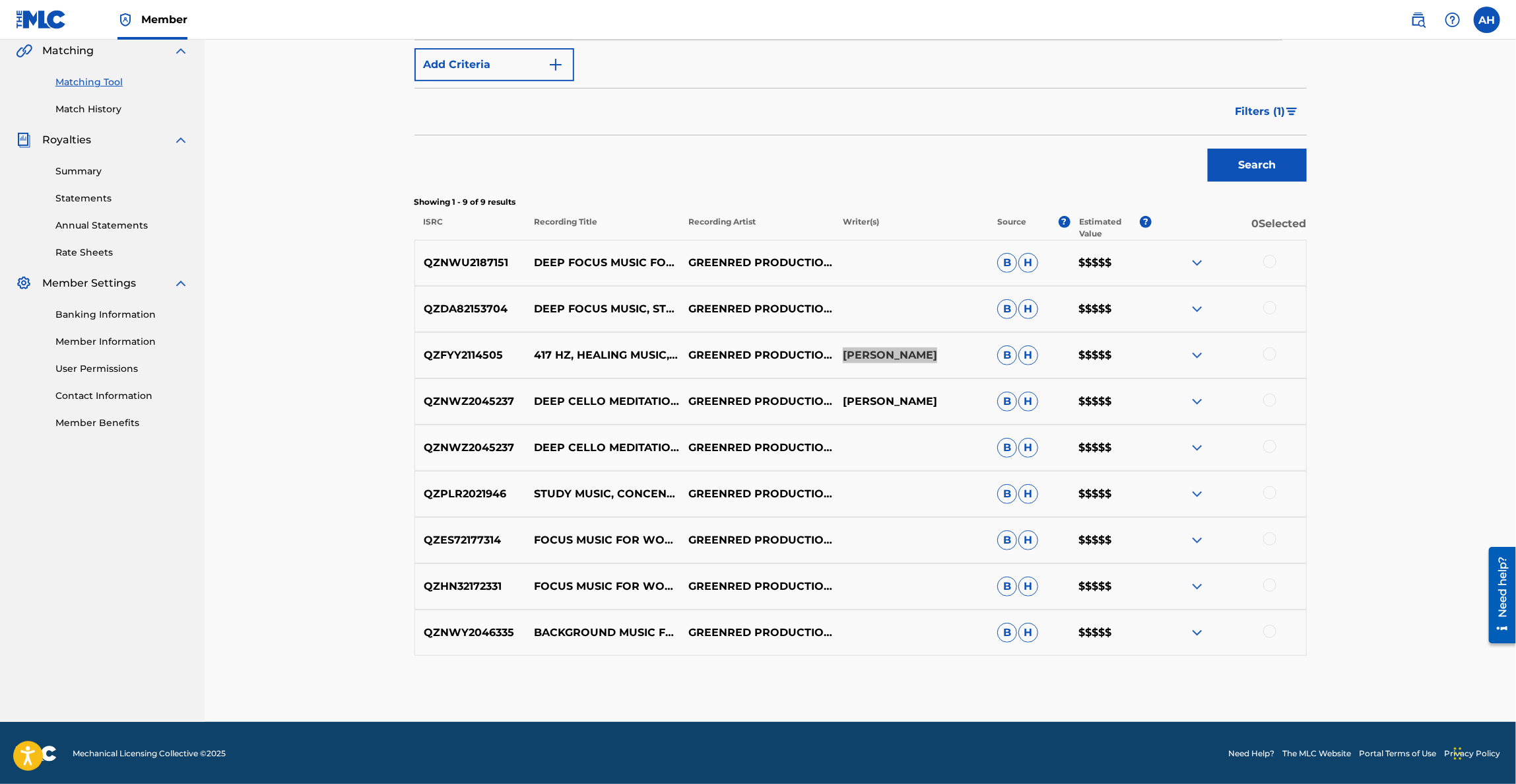
scroll to position [310, 0]
click at [1272, 102] on button "Filters ( 1 )" at bounding box center [1267, 111] width 80 height 33
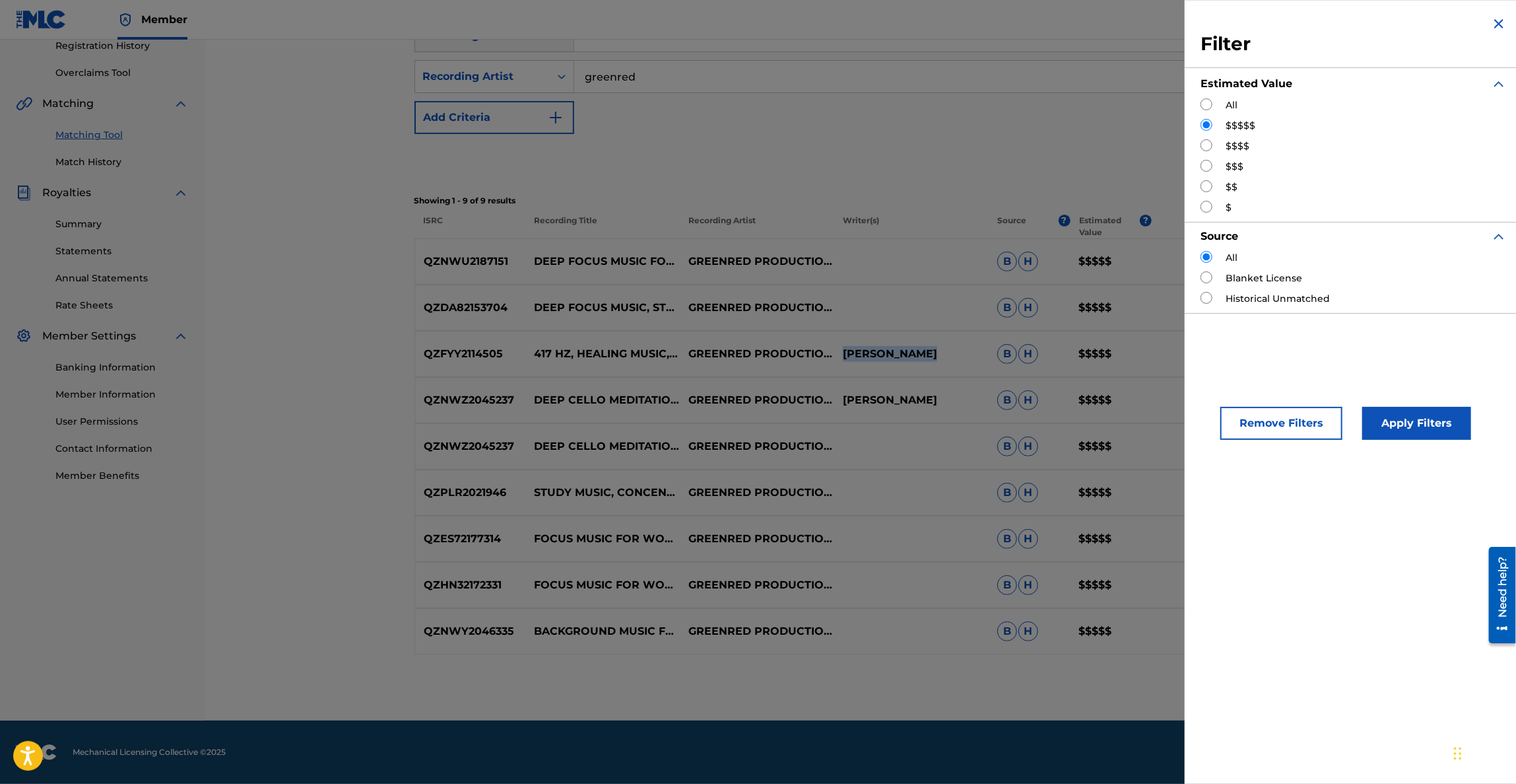
scroll to position [256, 0]
click at [1238, 143] on label "$$$$" at bounding box center [1238, 146] width 24 height 14
click at [1208, 145] on input "Search Form" at bounding box center [1207, 145] width 12 height 12
radio input "true"
click at [1379, 410] on button "Apply Filters" at bounding box center [1417, 423] width 109 height 33
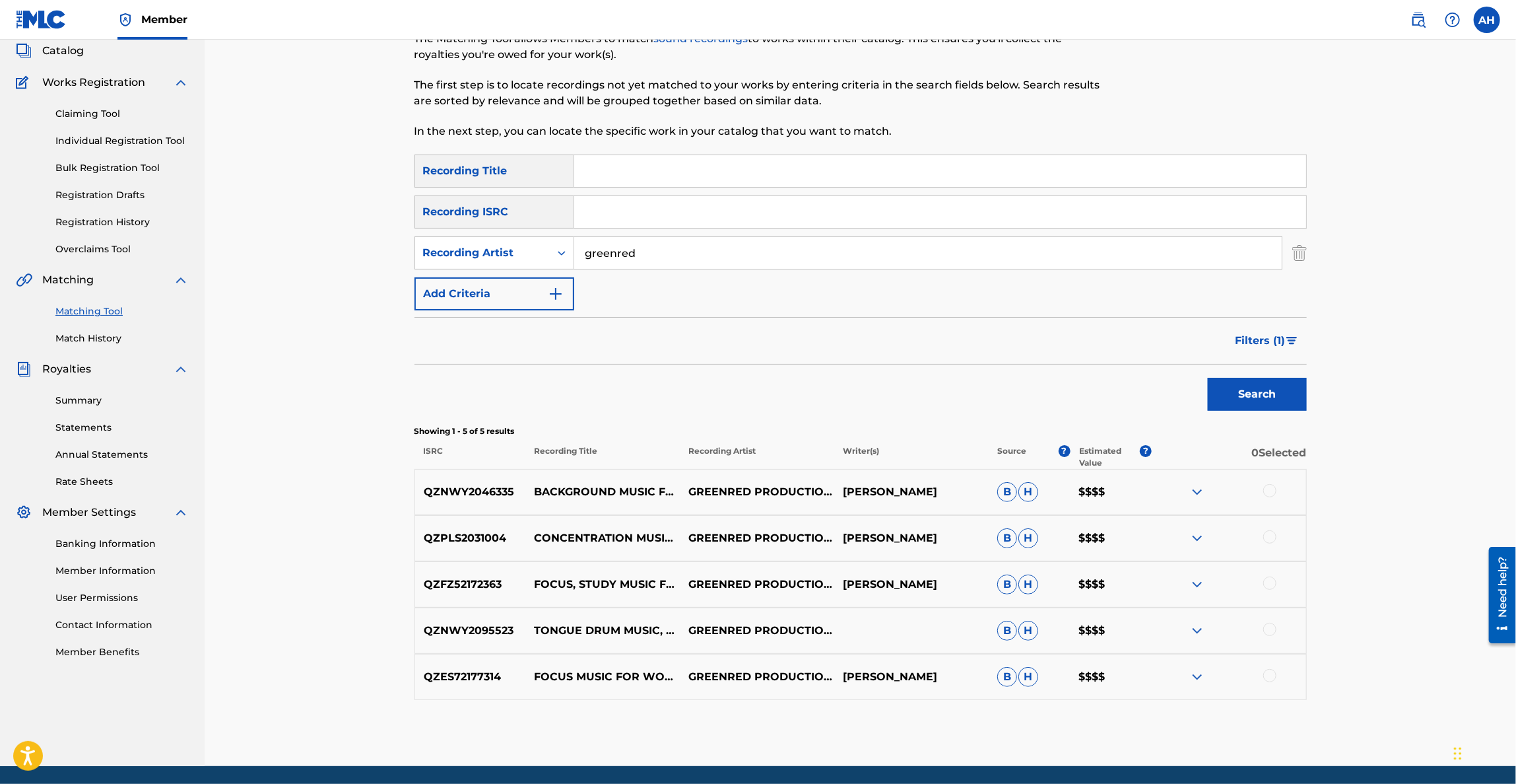
scroll to position [126, 0]
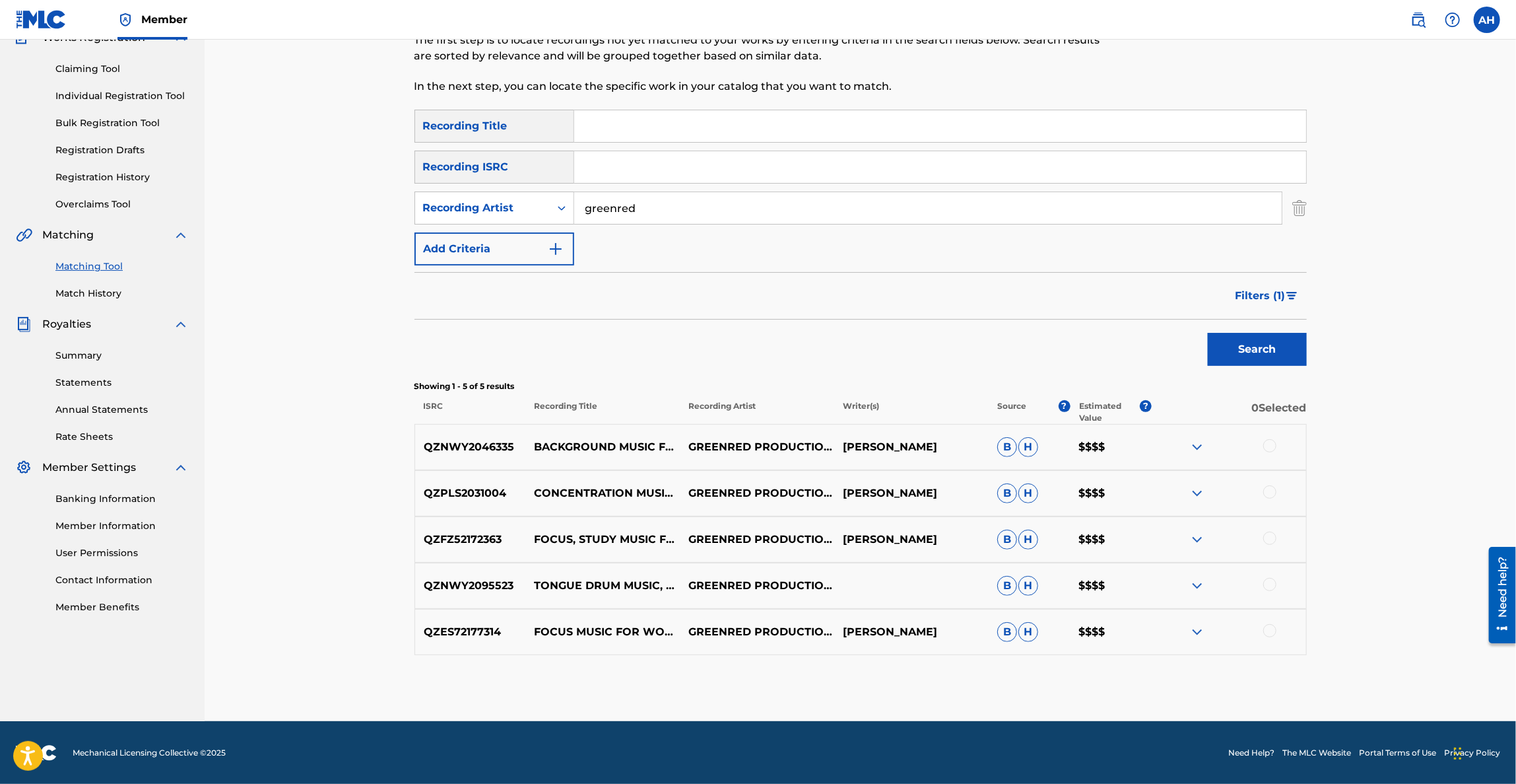
click at [1198, 446] on img at bounding box center [1198, 447] width 16 height 16
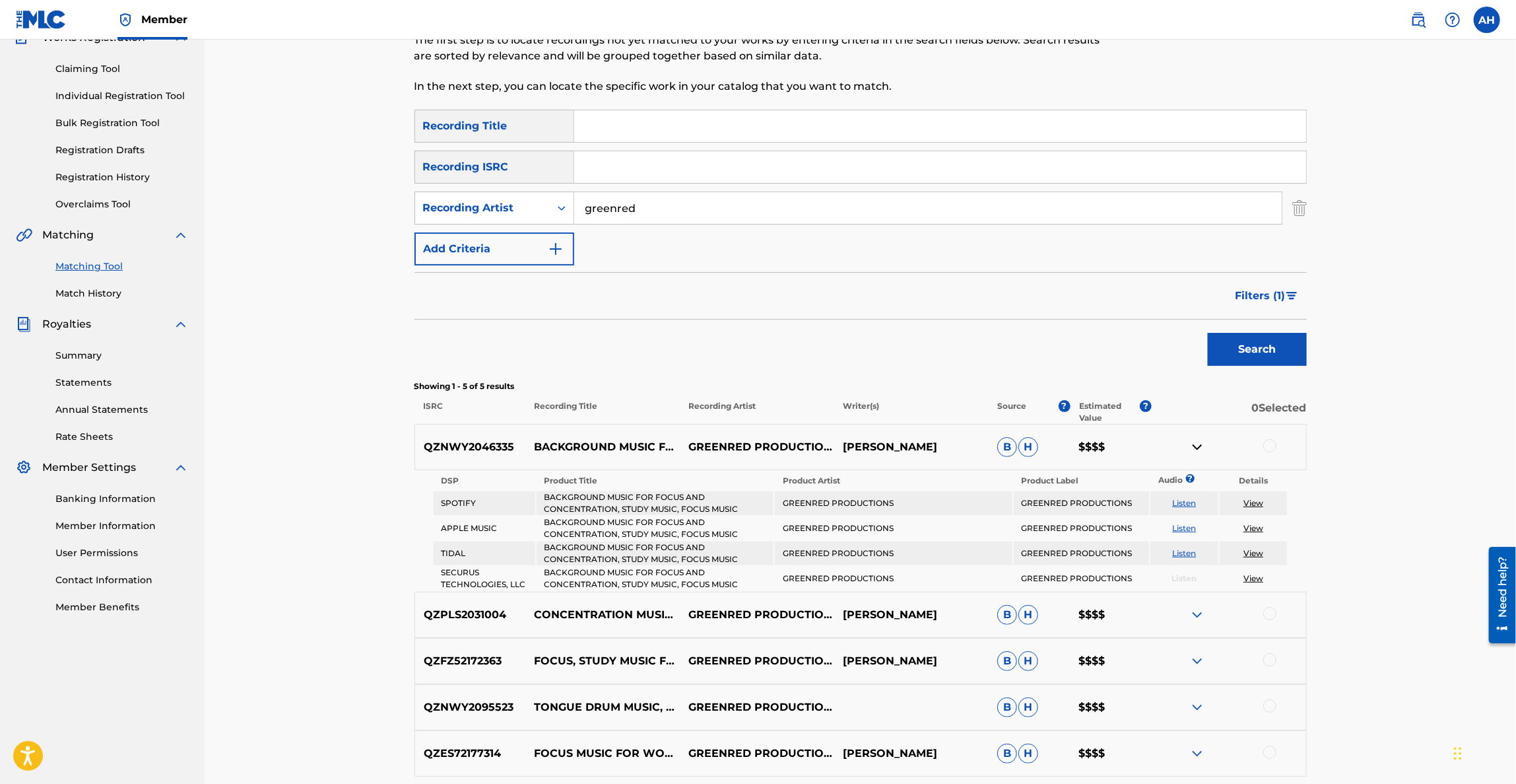
click at [1243, 293] on span "Filters ( 1 )" at bounding box center [1261, 296] width 50 height 16
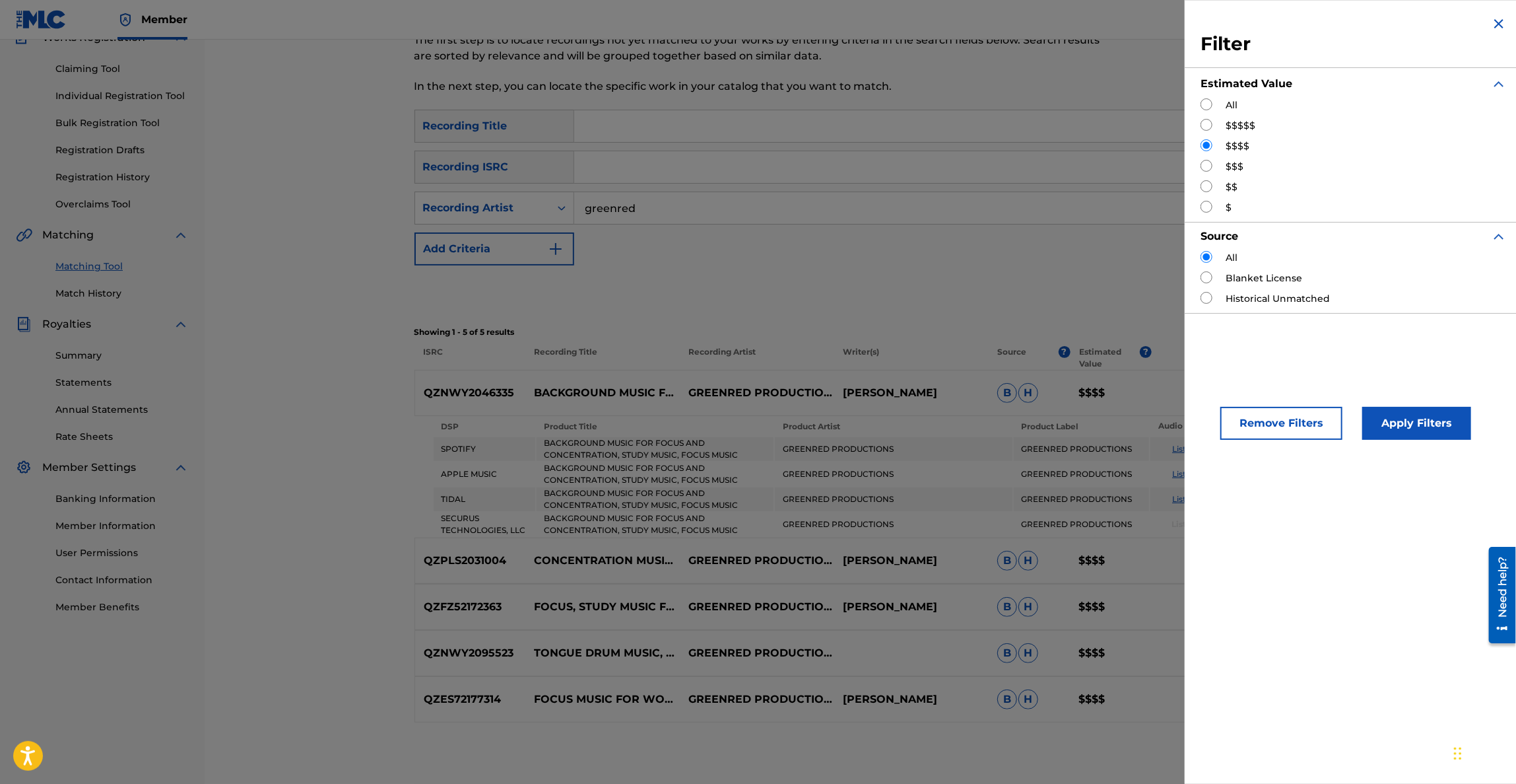
click at [1205, 162] on input "Search Form" at bounding box center [1207, 166] width 12 height 12
radio input "true"
click at [1409, 414] on button "Apply Filters" at bounding box center [1417, 423] width 109 height 33
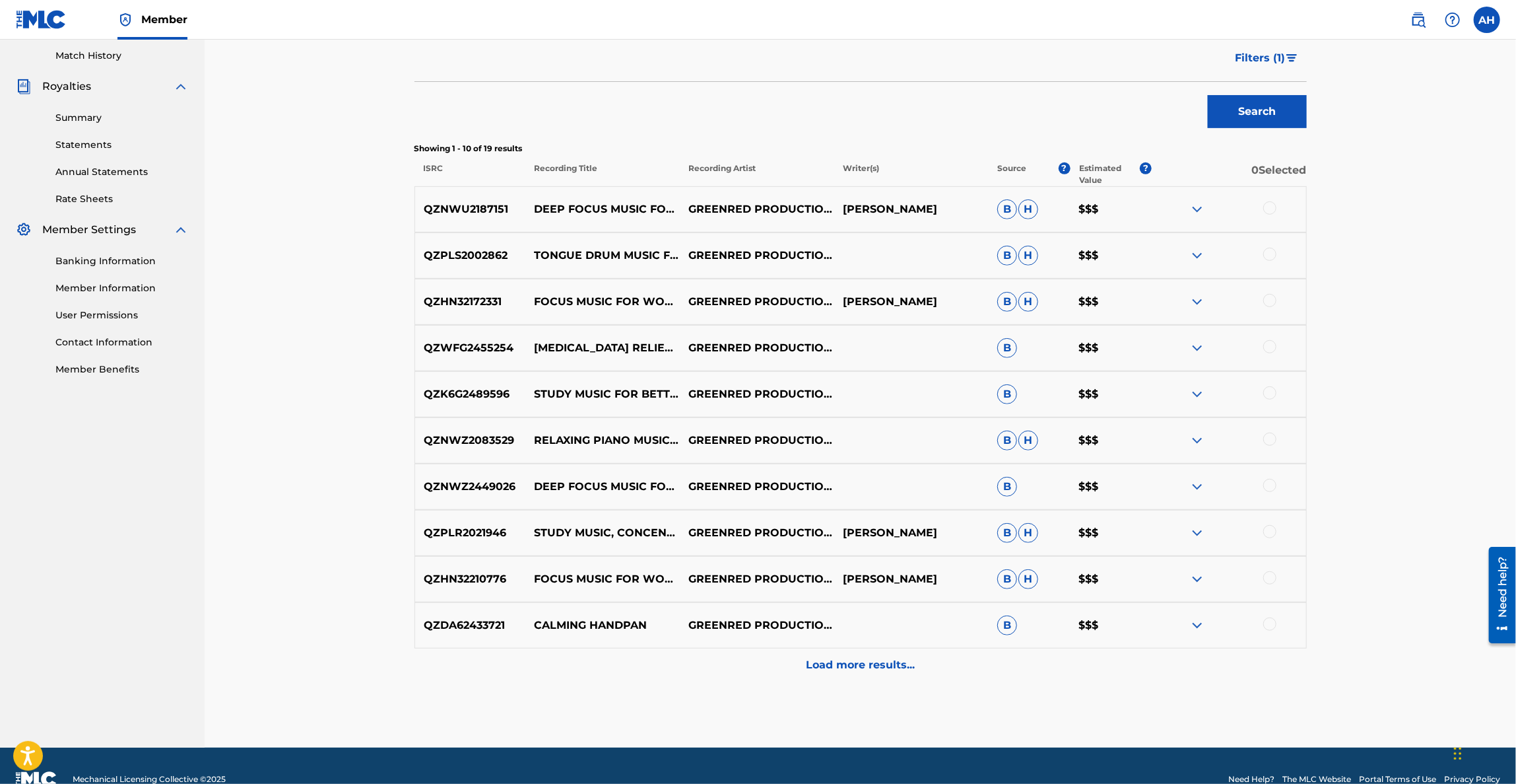
scroll to position [389, 0]
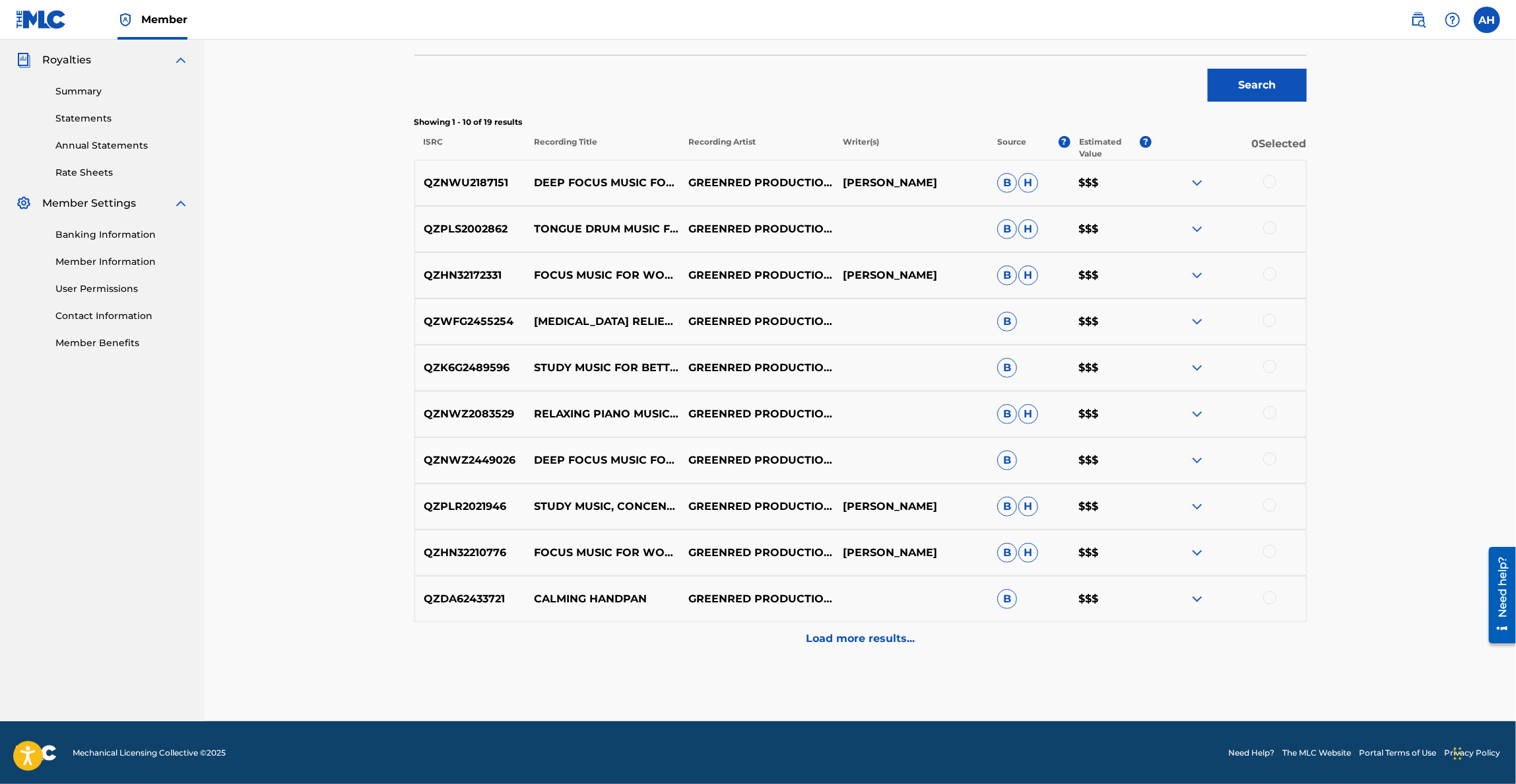
click at [819, 631] on p "Load more results..." at bounding box center [860, 639] width 109 height 16
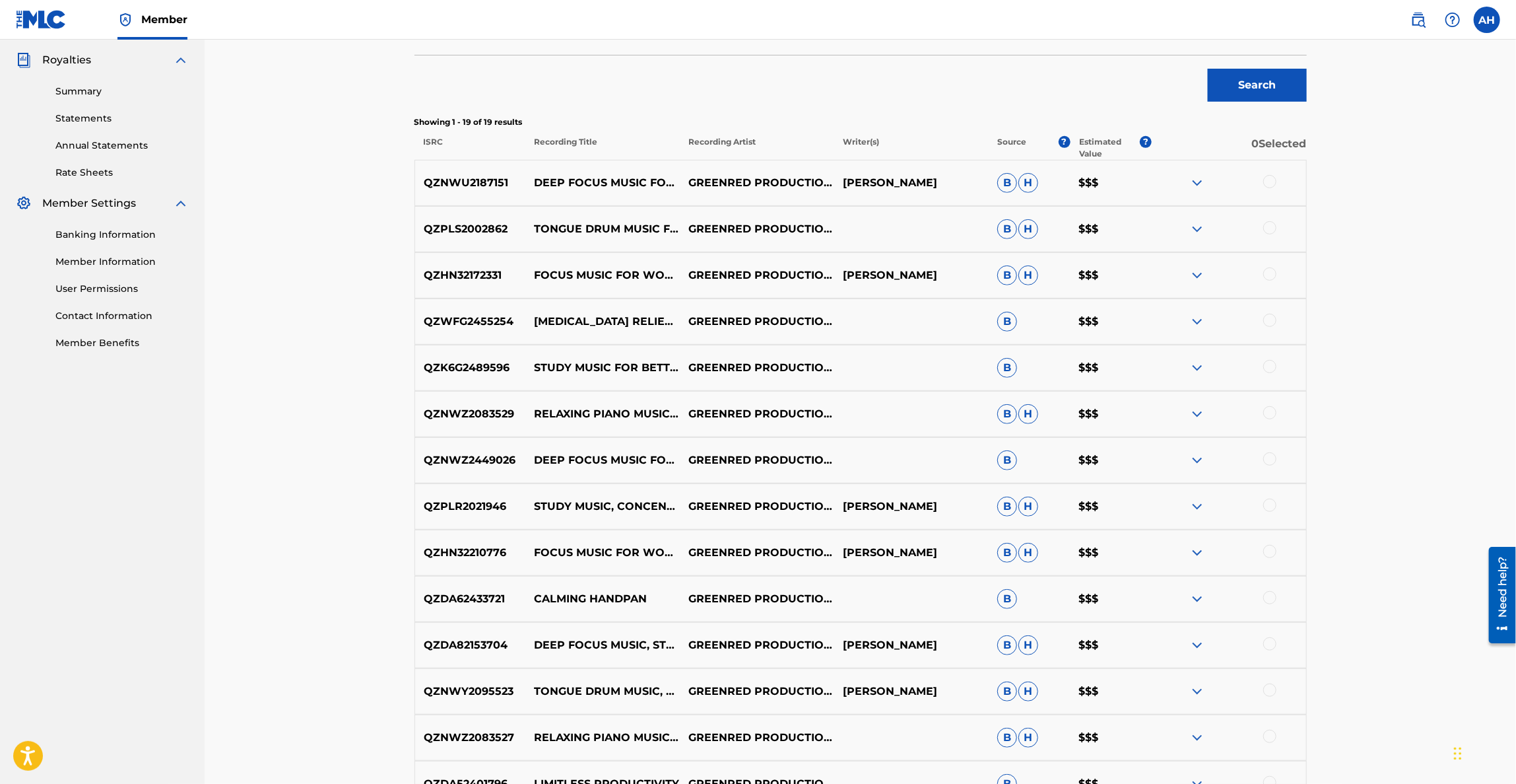
scroll to position [772, 0]
